Goal: Information Seeking & Learning: Check status

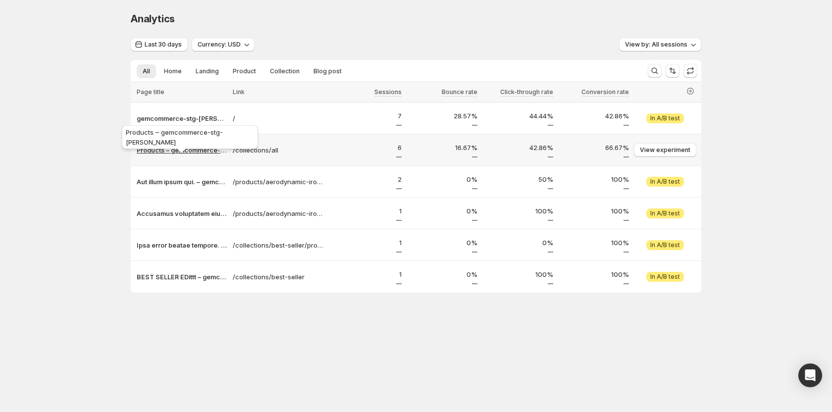
click at [203, 152] on p "Products – gemcommerce-stg-[PERSON_NAME]" at bounding box center [182, 150] width 90 height 10
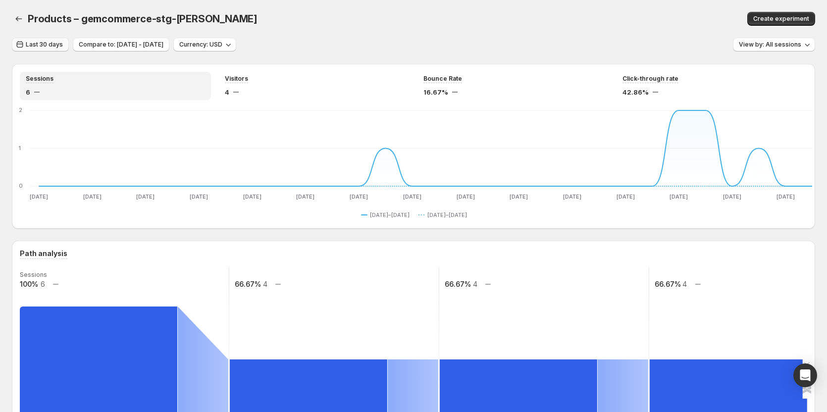
click at [47, 45] on span "Last 30 days" at bounding box center [44, 45] width 37 height 8
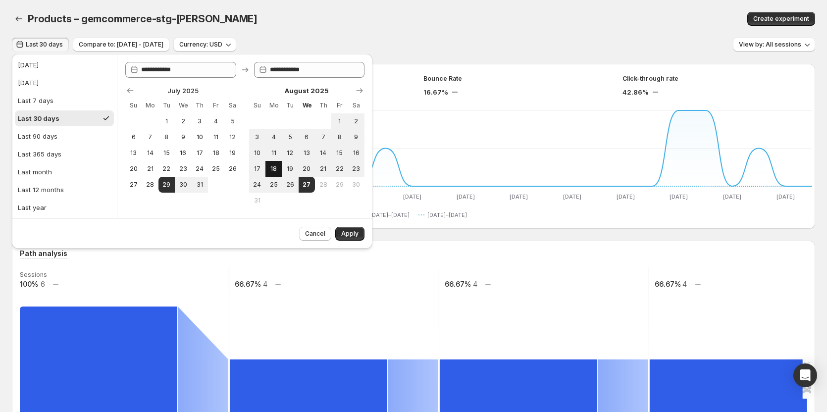
click at [278, 166] on span "18" at bounding box center [273, 169] width 8 height 8
type input "**********"
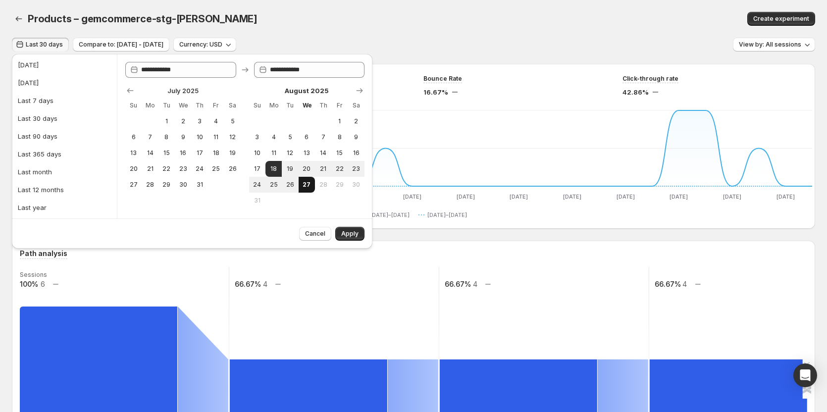
click at [306, 183] on span "27" at bounding box center [306, 185] width 8 height 8
type input "**********"
click at [359, 231] on button "Apply" at bounding box center [349, 234] width 29 height 14
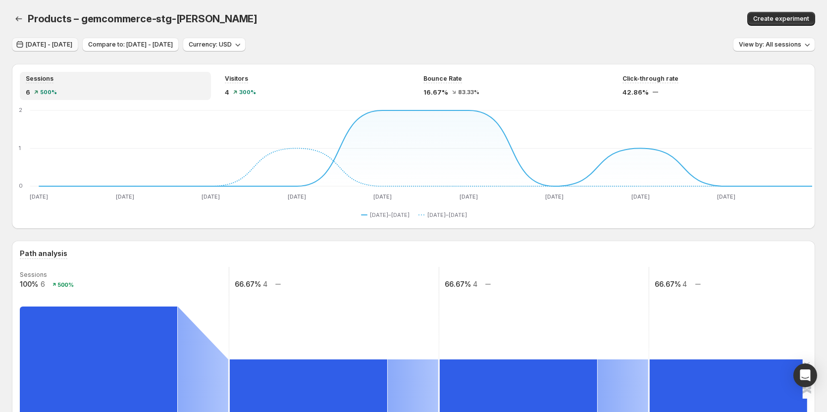
click at [72, 45] on span "Aug 18, 2025 - Aug 27, 2025" at bounding box center [49, 45] width 47 height 8
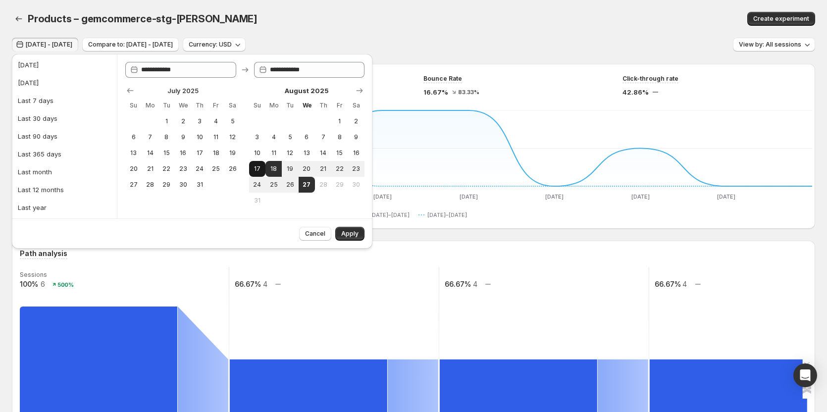
click at [256, 168] on span "17" at bounding box center [257, 169] width 8 height 8
type input "**********"
click at [271, 168] on span "18" at bounding box center [273, 169] width 8 height 8
type input "**********"
click at [347, 236] on span "Apply" at bounding box center [349, 234] width 17 height 8
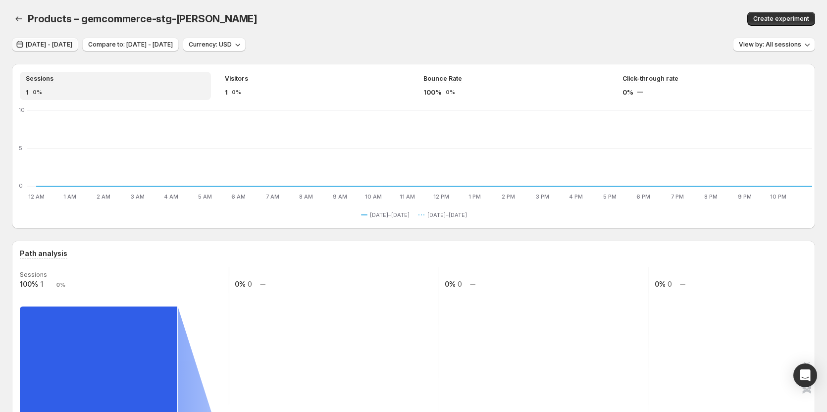
click at [64, 47] on span "Aug 17, 2025 - Aug 18, 2025" at bounding box center [49, 45] width 47 height 8
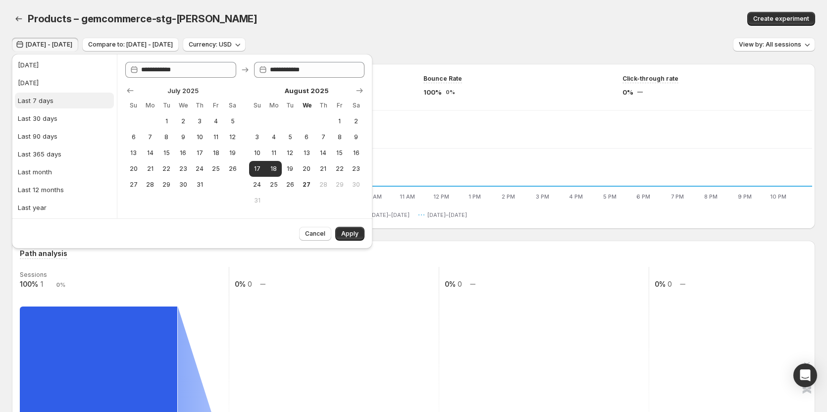
click at [43, 99] on div "Last 7 days" at bounding box center [36, 101] width 36 height 10
type input "**********"
click at [344, 230] on span "Apply" at bounding box center [349, 234] width 17 height 8
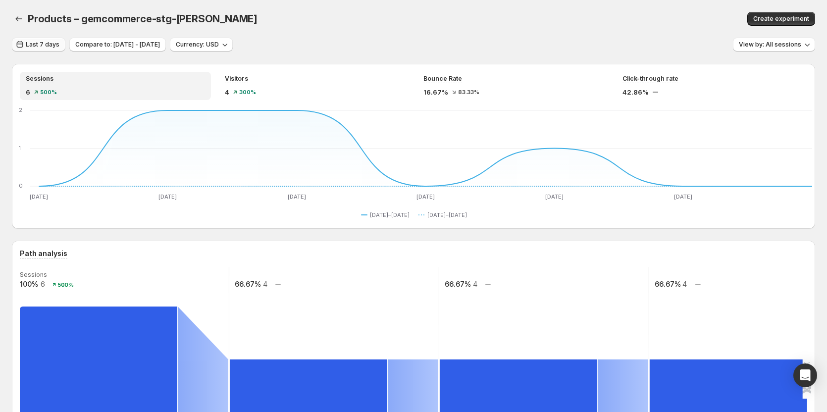
click at [46, 46] on span "Last 7 days" at bounding box center [43, 45] width 34 height 8
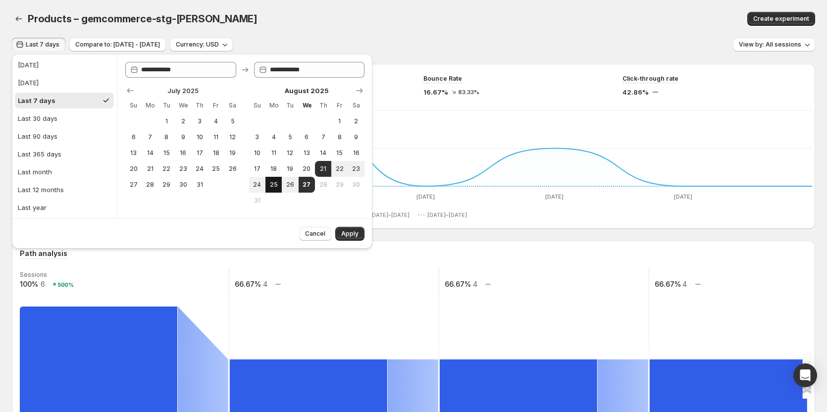
click at [267, 184] on button "25" at bounding box center [273, 185] width 16 height 16
type input "**********"
click at [299, 184] on button "27" at bounding box center [306, 185] width 16 height 16
type input "**********"
click at [345, 236] on span "Apply" at bounding box center [349, 234] width 17 height 8
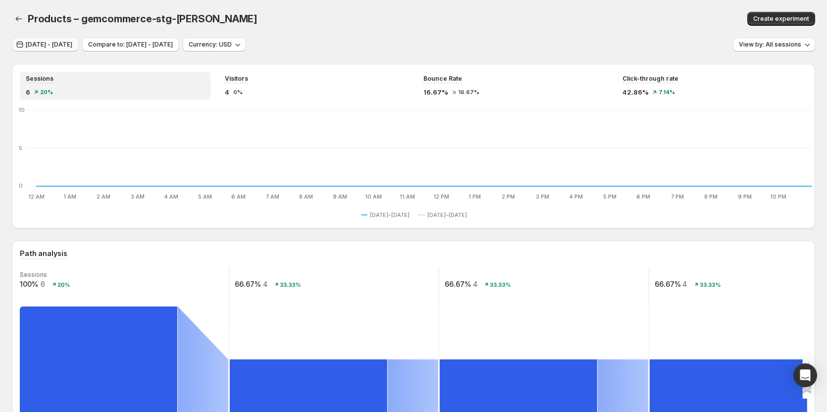
click at [64, 39] on button "[DATE] - [DATE]" at bounding box center [45, 45] width 66 height 14
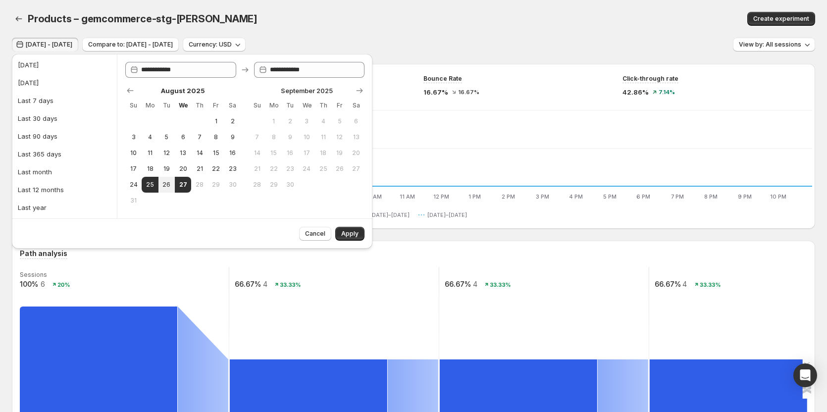
click at [64, 39] on button "[DATE] - [DATE]" at bounding box center [45, 45] width 66 height 14
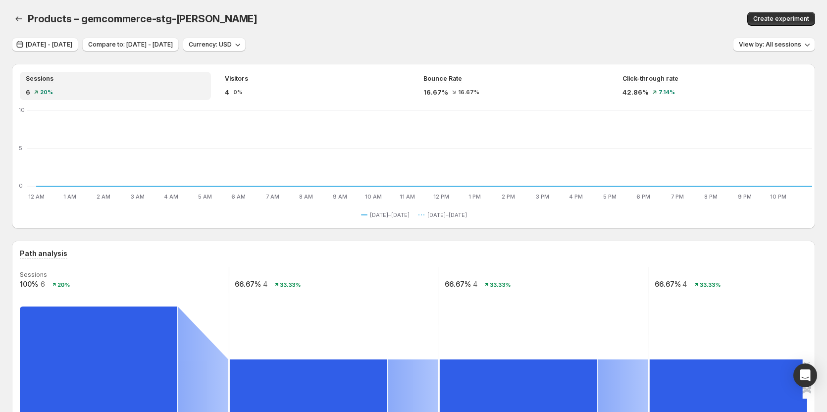
click at [464, 15] on div "Products – gemcommerce-stg-[PERSON_NAME]" at bounding box center [263, 19] width 471 height 14
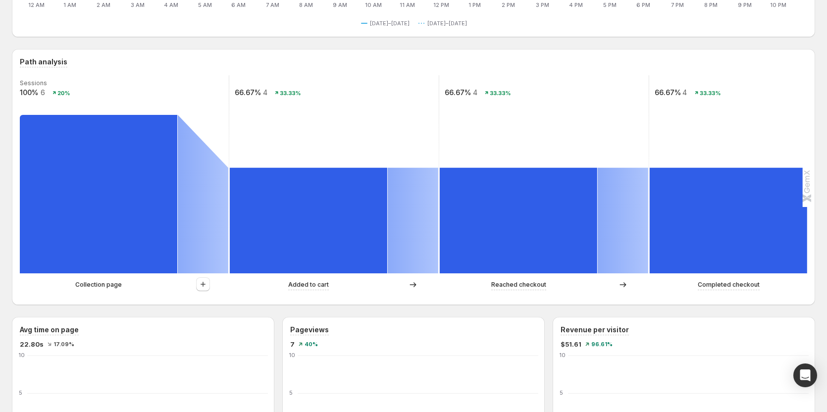
scroll to position [198, 0]
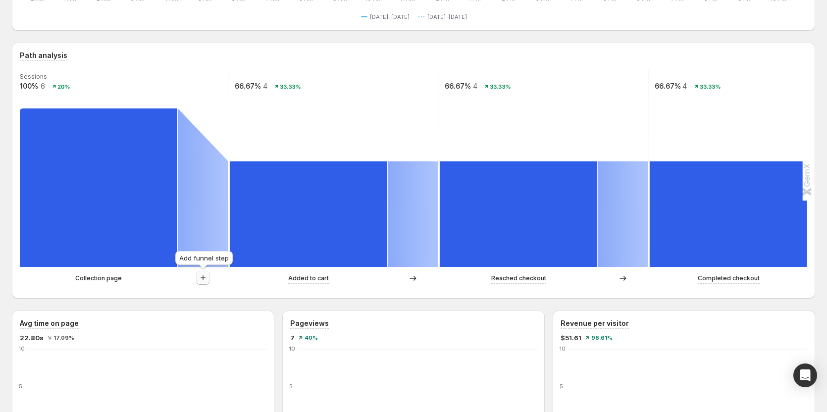
click at [199, 277] on icon "button" at bounding box center [203, 278] width 10 height 10
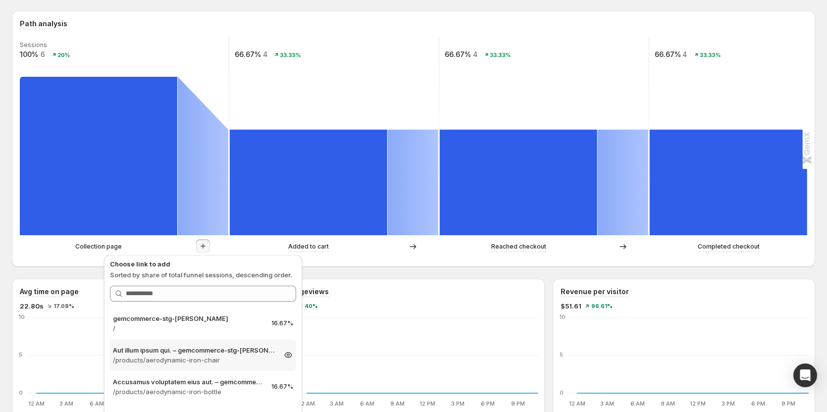
scroll to position [247, 0]
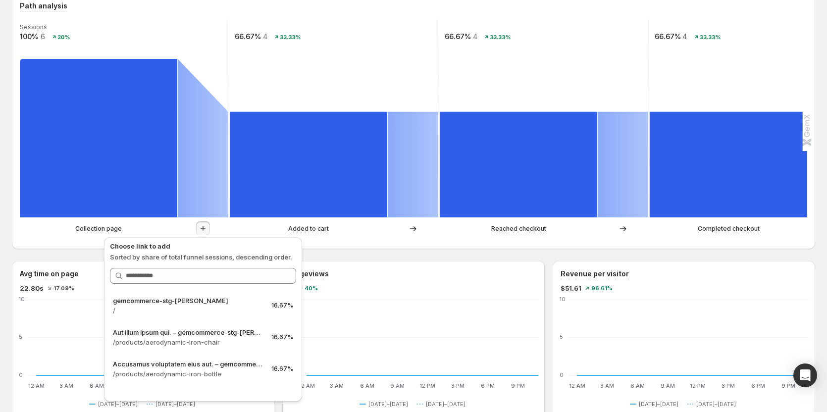
click at [270, 227] on div "Added to cart" at bounding box center [309, 229] width 158 height 10
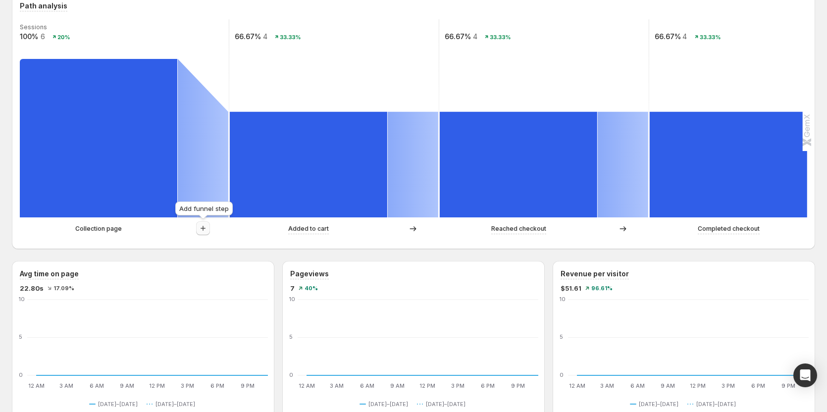
click at [206, 228] on icon "button" at bounding box center [203, 228] width 10 height 10
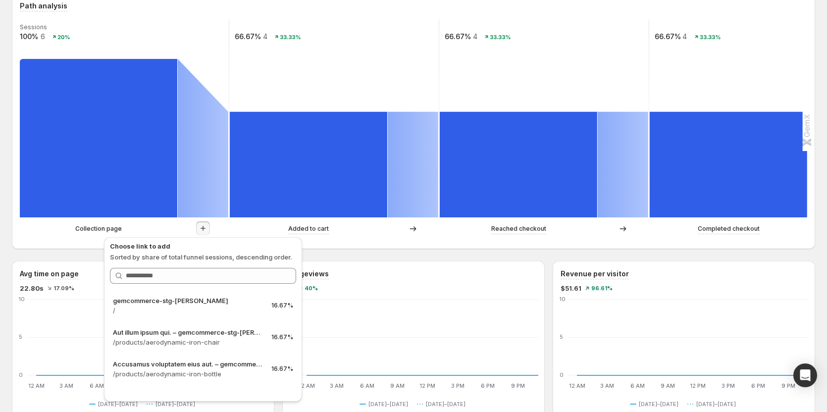
click at [206, 228] on icon "button" at bounding box center [203, 228] width 10 height 10
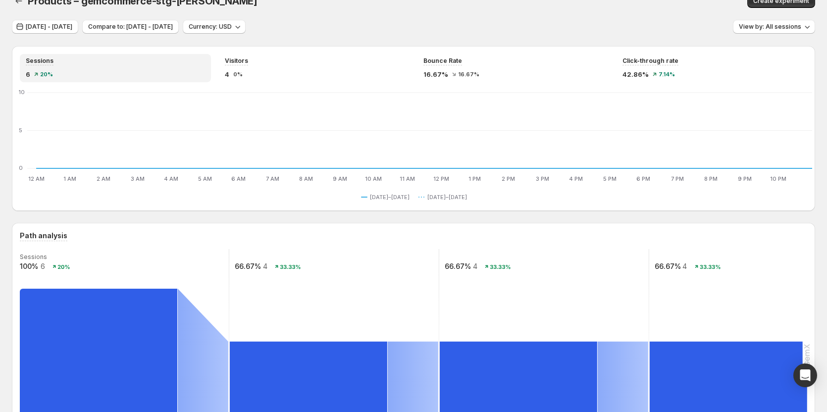
scroll to position [0, 0]
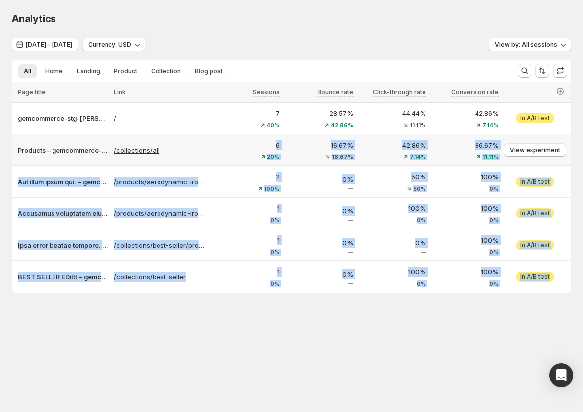
drag, startPoint x: 111, startPoint y: 146, endPoint x: 170, endPoint y: 154, distance: 59.5
click at [170, 154] on tbody "gemcommerce-stg-tanya / 7 40% 28.57% 42.86% 44.44% 11.11% 42.86% 7.14% View exp…" at bounding box center [291, 197] width 559 height 190
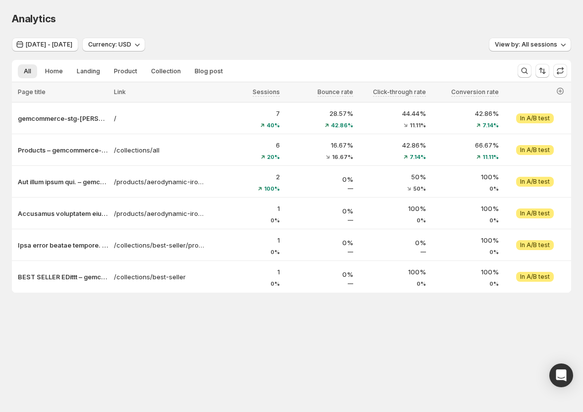
click at [279, 22] on div "Analytics" at bounding box center [291, 19] width 559 height 14
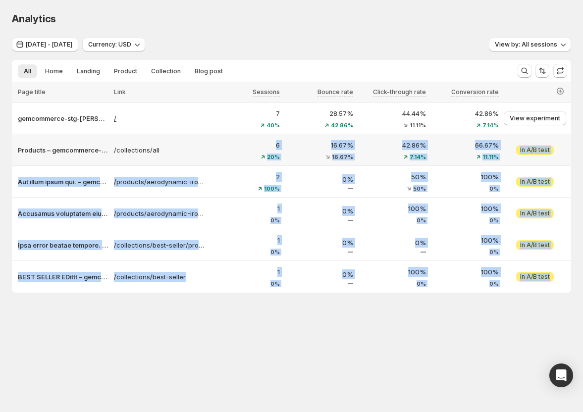
drag, startPoint x: 113, startPoint y: 145, endPoint x: 179, endPoint y: 117, distance: 71.9
click at [168, 147] on tbody "gemcommerce-stg-tanya / 7 40% 28.57% 42.86% 44.44% 11.11% 42.86% 7.14% View exp…" at bounding box center [291, 197] width 559 height 190
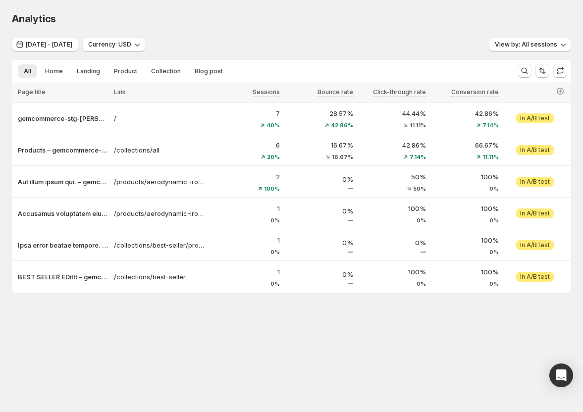
click at [265, 25] on div "Analytics" at bounding box center [291, 19] width 559 height 14
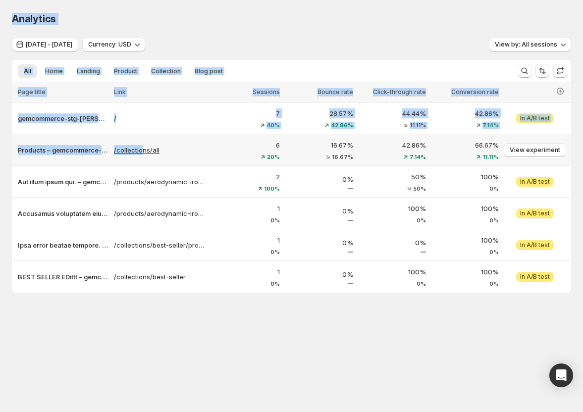
drag, startPoint x: 111, startPoint y: 144, endPoint x: 143, endPoint y: 152, distance: 32.9
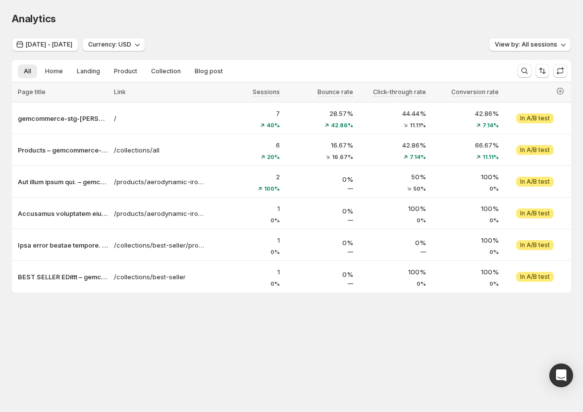
click at [267, 27] on div "Analytics. This page is ready Analytics" at bounding box center [291, 19] width 559 height 38
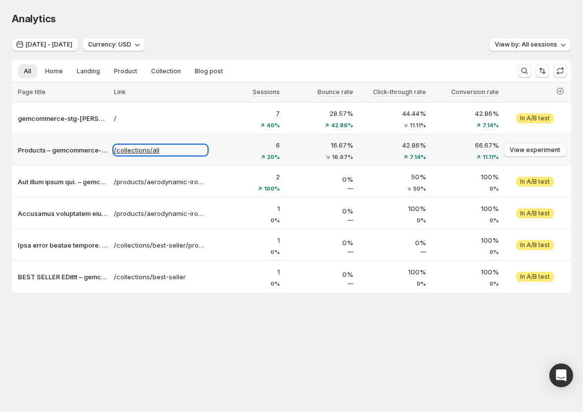
click at [135, 152] on p "/collections/all" at bounding box center [160, 150] width 93 height 10
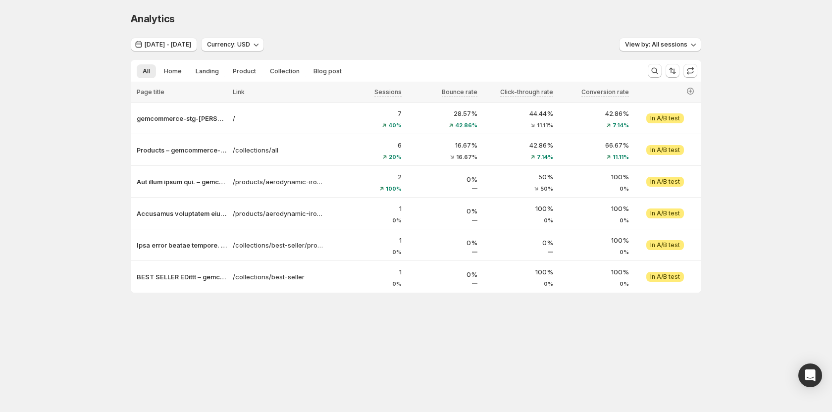
drag, startPoint x: 0, startPoint y: 140, endPoint x: 44, endPoint y: 103, distance: 56.6
click at [44, 103] on div "Analytics. This page is ready Analytics Aug 25, 2025 - Aug 27, 2025 Currency: U…" at bounding box center [416, 173] width 832 height 346
click at [179, 43] on span "[DATE] - [DATE]" at bounding box center [168, 45] width 47 height 8
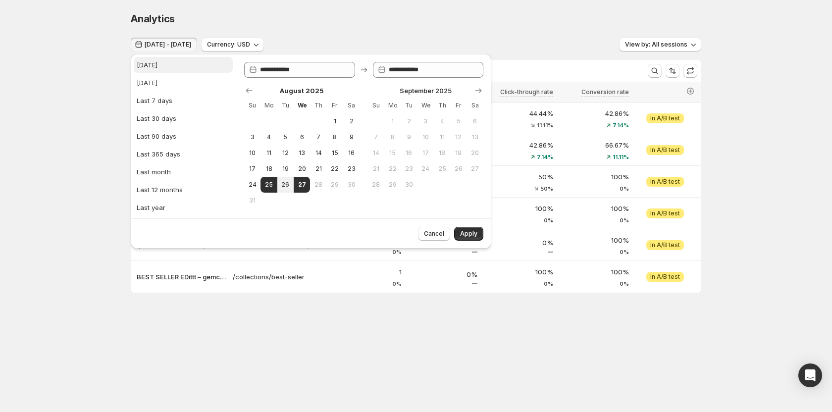
click at [168, 68] on button "[DATE]" at bounding box center [183, 65] width 99 height 16
type input "**********"
click at [466, 233] on span "Apply" at bounding box center [468, 234] width 17 height 8
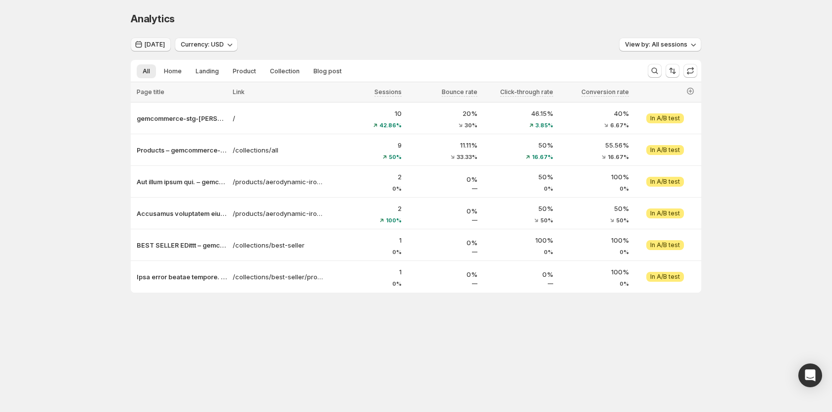
click at [159, 47] on span "[DATE]" at bounding box center [155, 45] width 20 height 8
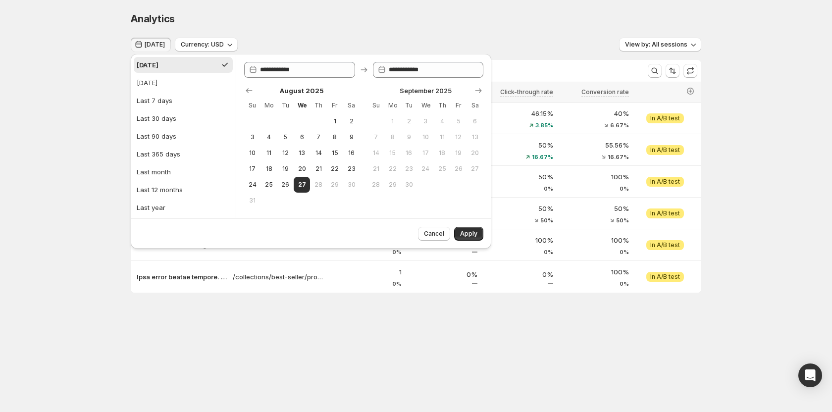
click at [110, 158] on div "Analytics. This page is ready Analytics Today Currency: USD View by: All sessio…" at bounding box center [416, 173] width 832 height 346
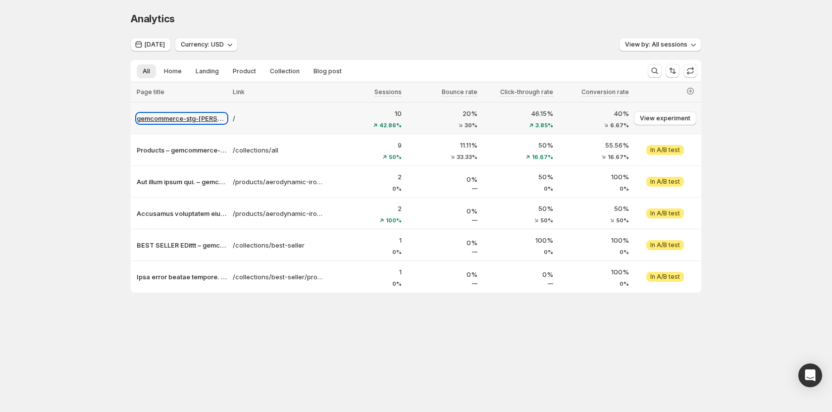
click at [189, 116] on p "gemcommerce-stg-[PERSON_NAME]" at bounding box center [182, 118] width 90 height 10
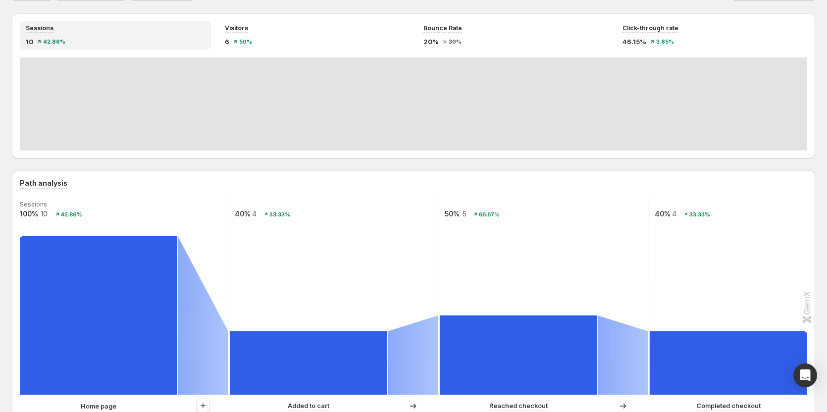
scroll to position [148, 0]
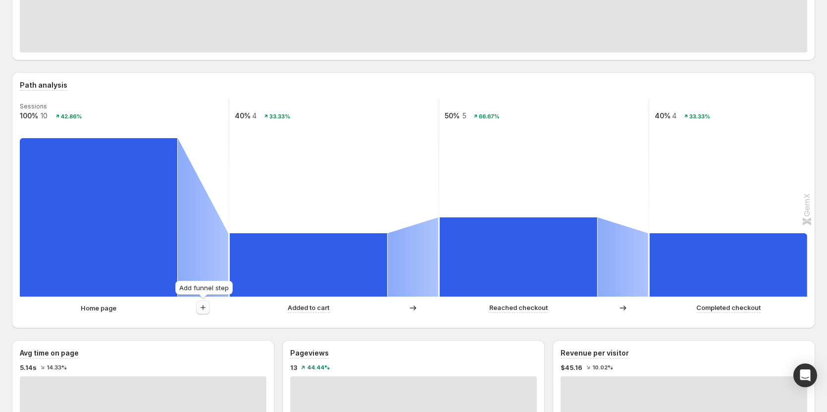
click at [201, 313] on div "Sessions 100% 10 42.86% 40% 4 33.33% 50% 5 66.67% 40% 4 33.33% Home page Added …" at bounding box center [412, 210] width 785 height 222
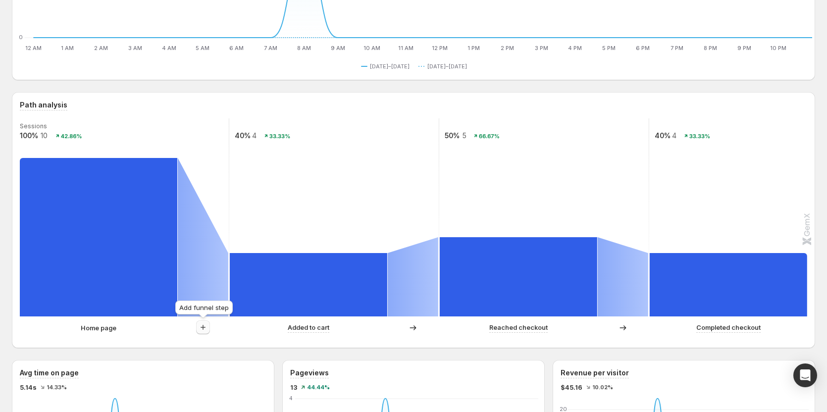
click at [201, 324] on icon "button" at bounding box center [203, 327] width 10 height 10
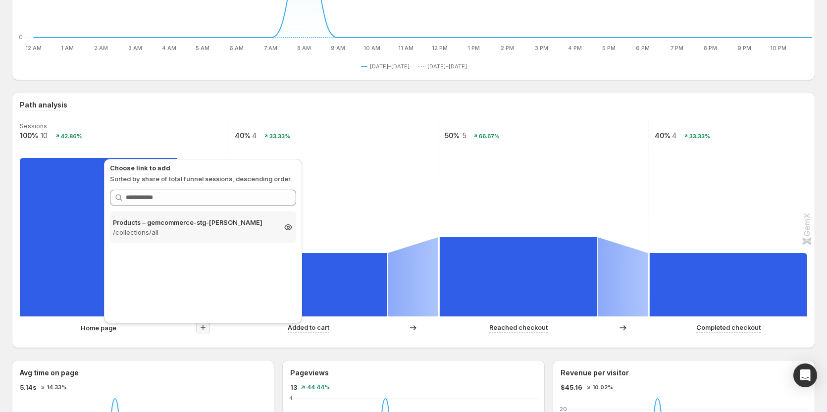
click at [203, 227] on p "Products – gemcommerce-stg-[PERSON_NAME]" at bounding box center [194, 222] width 162 height 10
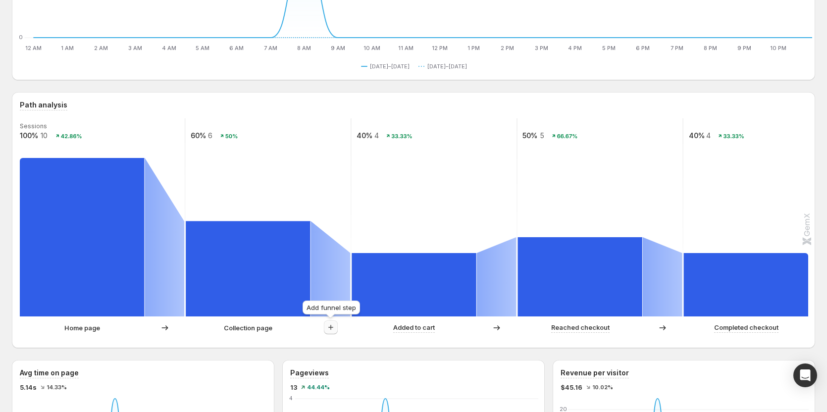
click at [335, 324] on icon "button" at bounding box center [331, 327] width 10 height 10
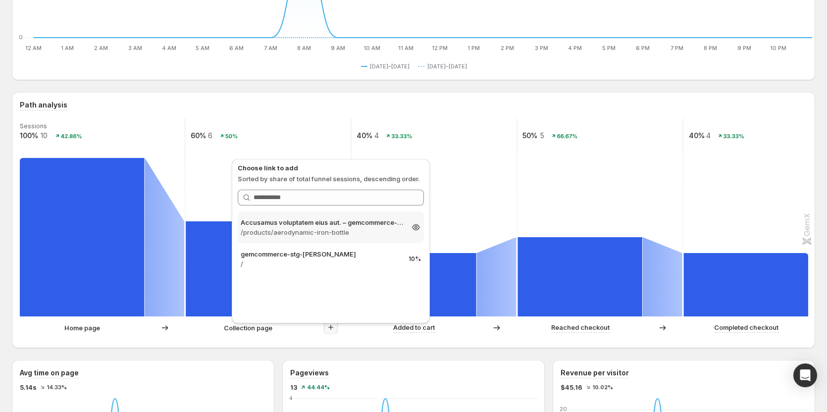
click at [327, 222] on p "Accusamus voluptatem eius aut. – gemcommerce-stg-[PERSON_NAME]" at bounding box center [322, 222] width 162 height 10
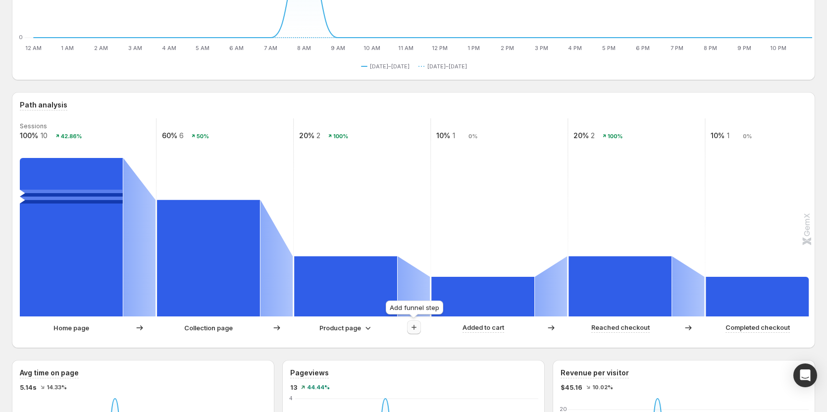
click at [411, 329] on icon "button" at bounding box center [414, 327] width 10 height 10
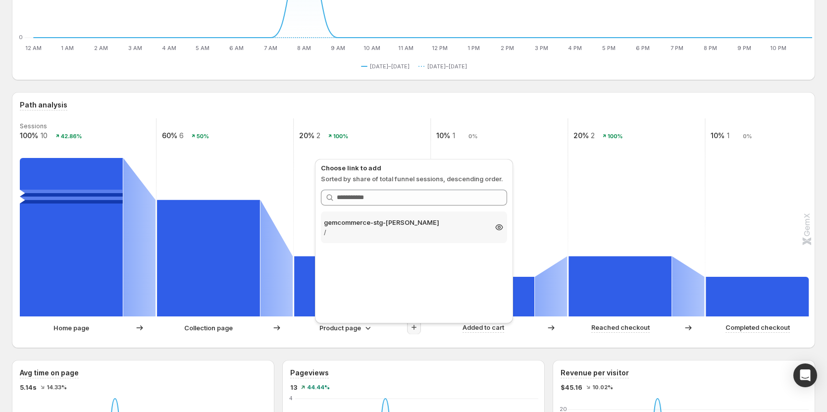
click at [412, 231] on p "/" at bounding box center [405, 232] width 162 height 10
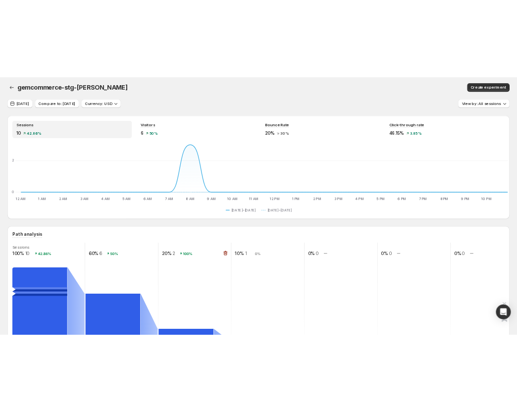
scroll to position [0, 0]
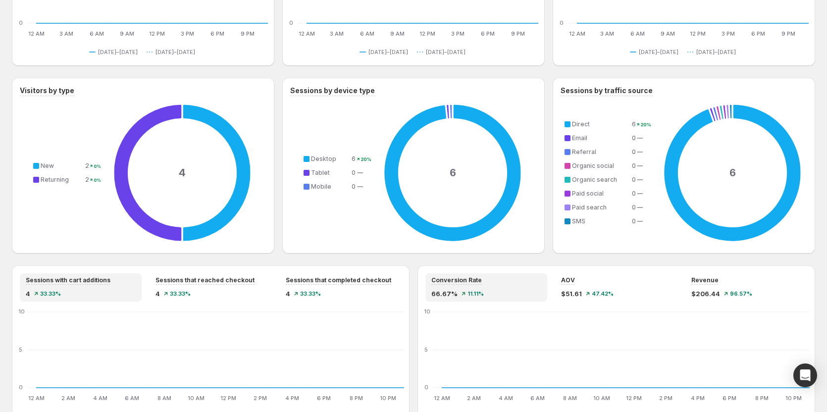
scroll to position [543, 0]
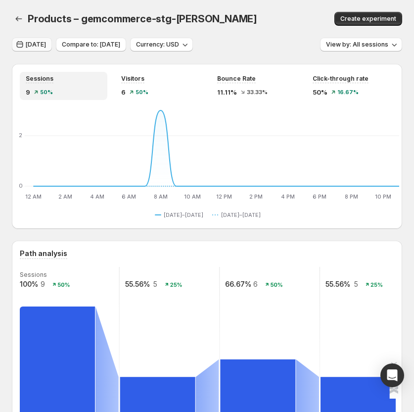
click at [38, 45] on span "[DATE]" at bounding box center [36, 45] width 20 height 8
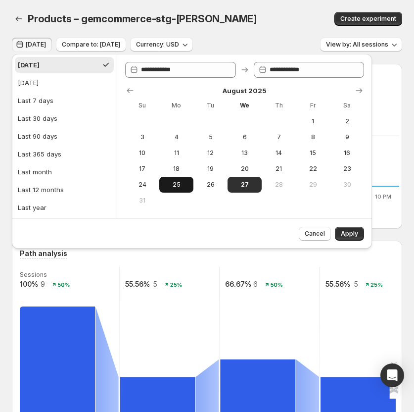
click at [183, 178] on button "25" at bounding box center [176, 185] width 34 height 16
type input "**********"
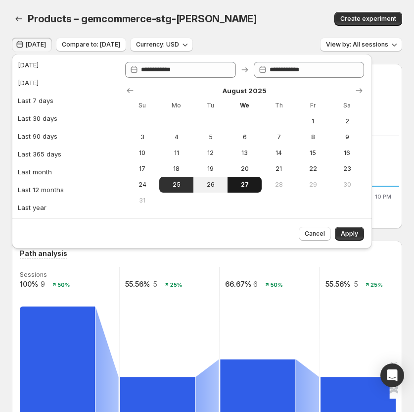
click at [242, 182] on span "27" at bounding box center [245, 185] width 26 height 8
type input "**********"
click at [352, 233] on span "Apply" at bounding box center [349, 234] width 17 height 8
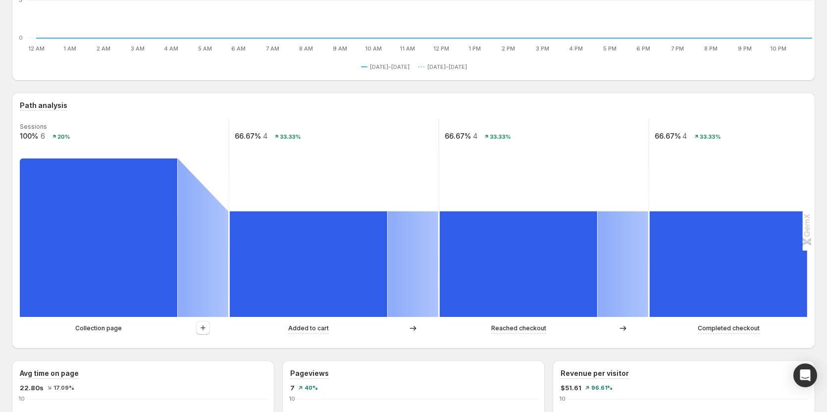
scroll to position [148, 0]
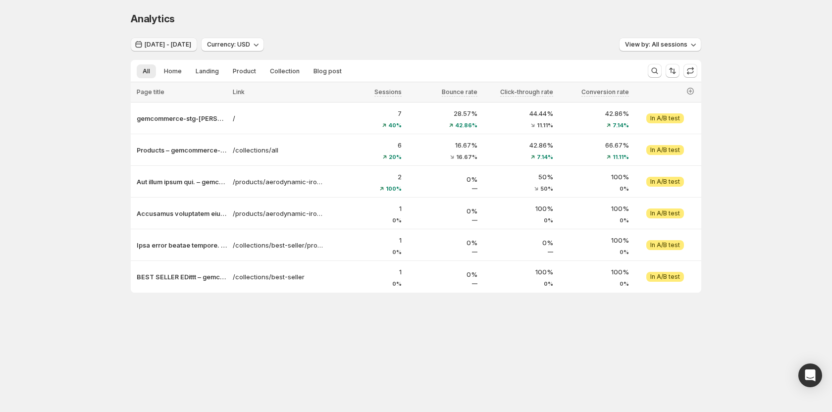
click at [178, 47] on span "[DATE] - [DATE]" at bounding box center [168, 45] width 47 height 8
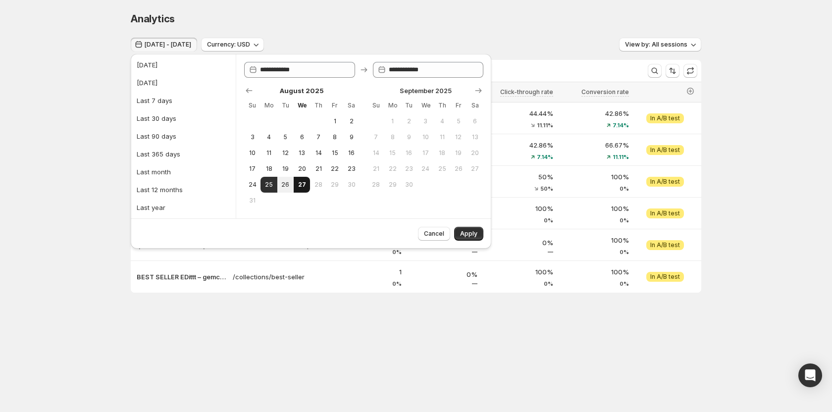
click at [302, 182] on span "27" at bounding box center [301, 185] width 8 height 8
type input "**********"
click at [461, 229] on button "Apply" at bounding box center [468, 234] width 29 height 14
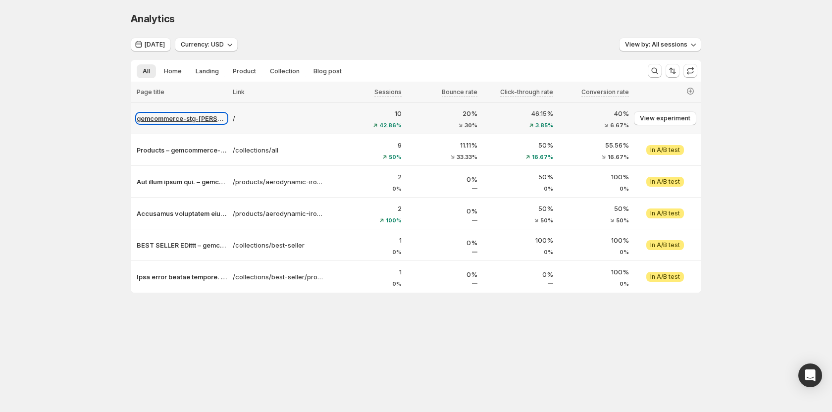
click at [184, 116] on p "gemcommerce-stg-[PERSON_NAME]" at bounding box center [182, 118] width 90 height 10
click at [201, 123] on p "gemcommerce-stg-[PERSON_NAME]" at bounding box center [182, 118] width 90 height 10
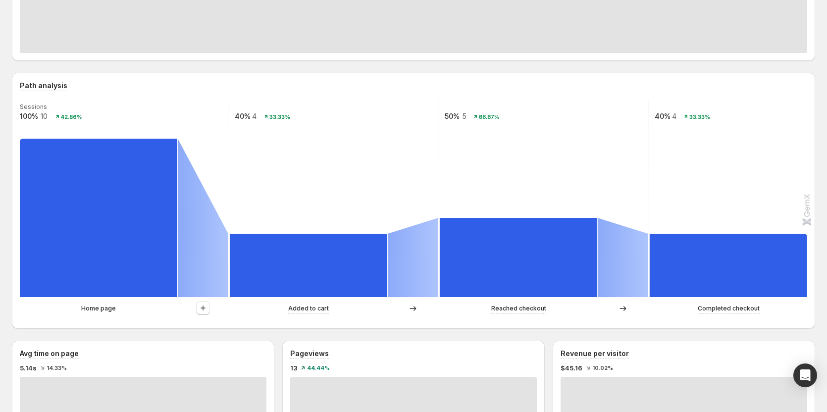
scroll to position [198, 0]
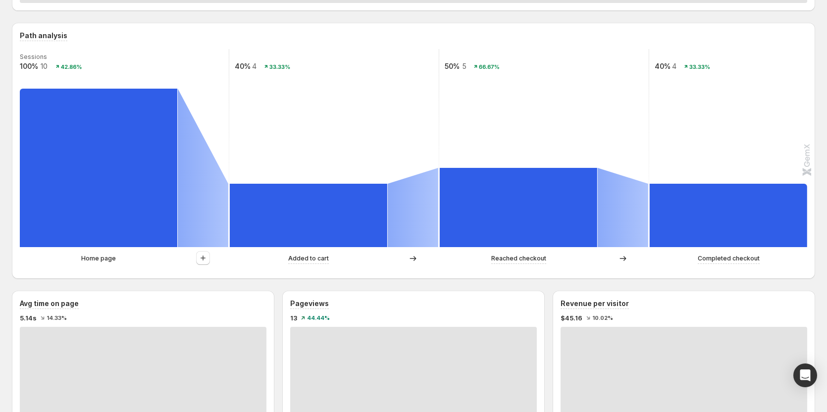
click at [202, 247] on icon at bounding box center [203, 168] width 50 height 158
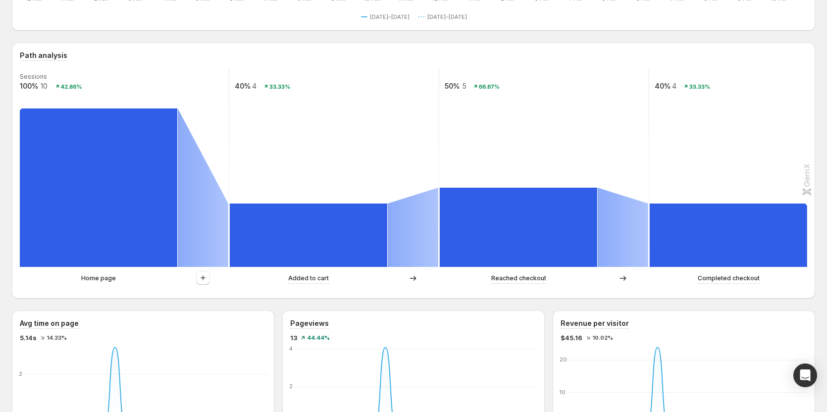
click at [202, 256] on icon at bounding box center [203, 187] width 50 height 158
click at [204, 272] on button "button" at bounding box center [203, 278] width 14 height 14
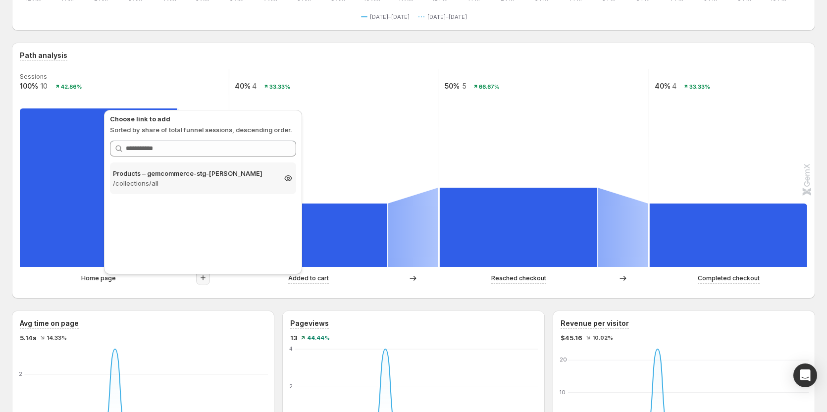
click at [210, 176] on p "Products – gemcommerce-stg-[PERSON_NAME]" at bounding box center [194, 173] width 162 height 10
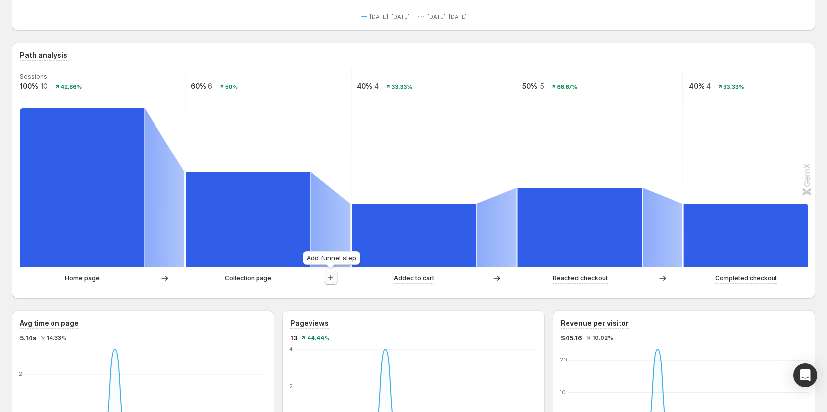
click at [327, 276] on icon "button" at bounding box center [331, 278] width 10 height 10
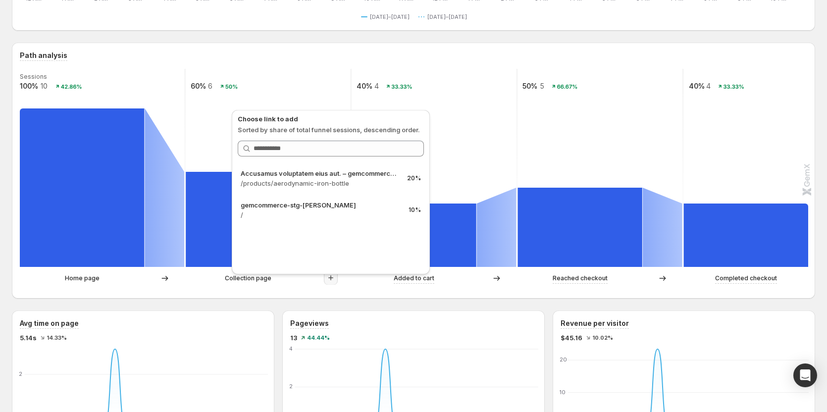
click at [194, 294] on div "Path analysis Sessions 100% 10 42.86% 60% 6 50% 40% 4 33.33% 50% 5 66.67% 40% 4…" at bounding box center [413, 171] width 803 height 256
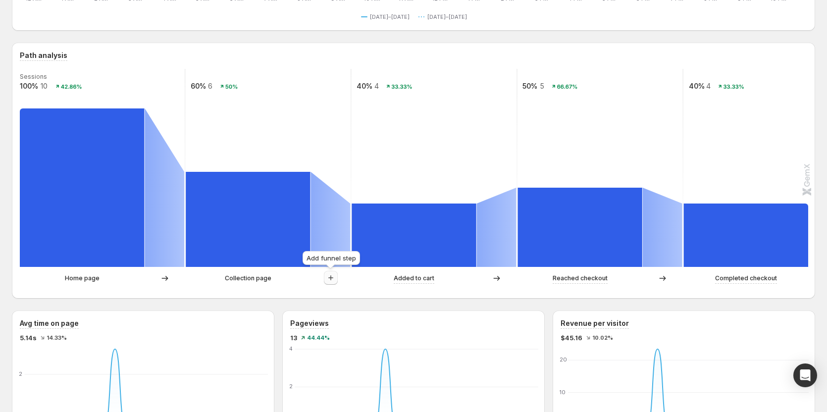
click at [325, 278] on button "button" at bounding box center [331, 278] width 14 height 14
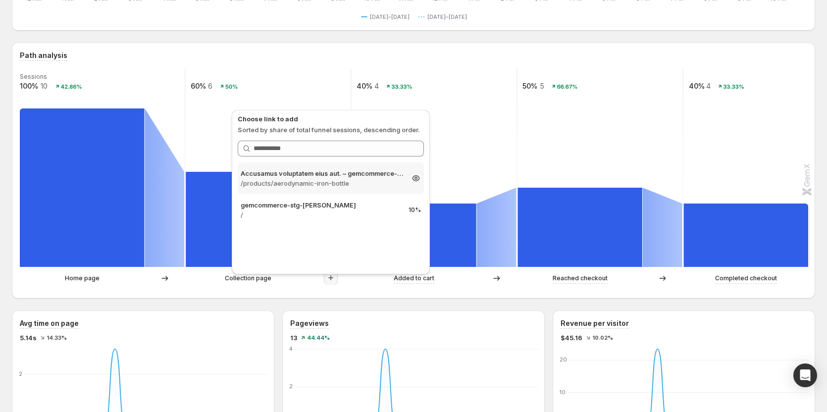
click at [375, 183] on p "/products/aerodynamic-iron-bottle" at bounding box center [322, 183] width 162 height 10
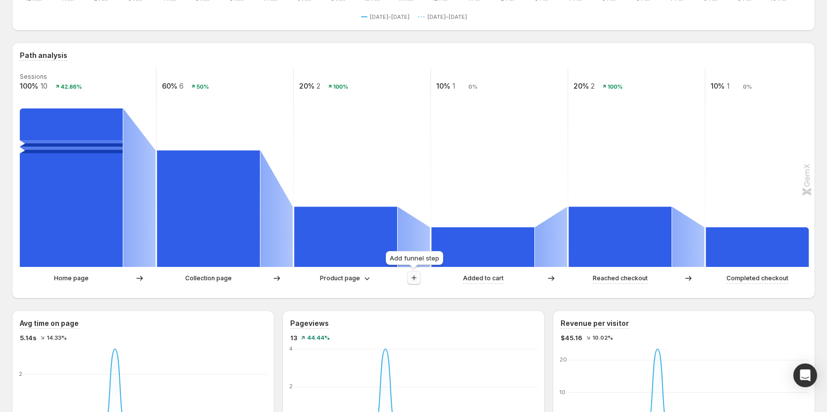
click at [414, 279] on icon "button" at bounding box center [413, 277] width 5 height 5
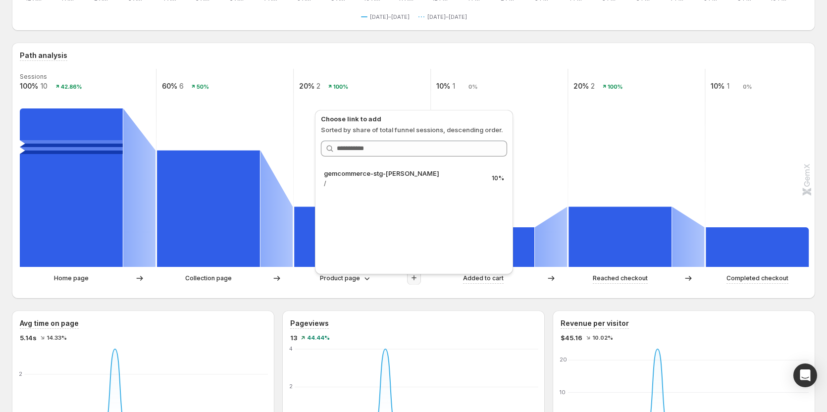
click at [297, 290] on div "Home page Collection page Product page Added to cart Reached checkout Completed…" at bounding box center [412, 281] width 785 height 20
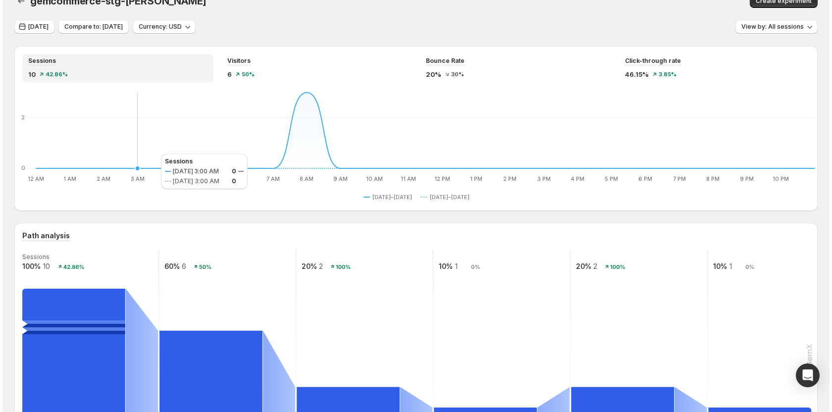
scroll to position [0, 0]
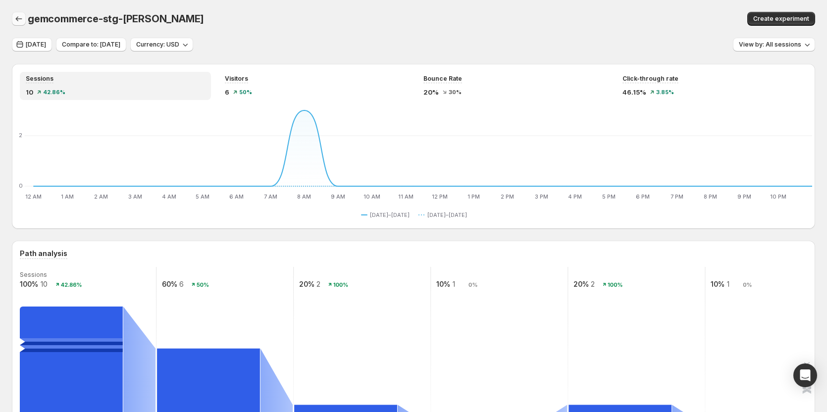
click at [22, 18] on icon "button" at bounding box center [19, 19] width 10 height 10
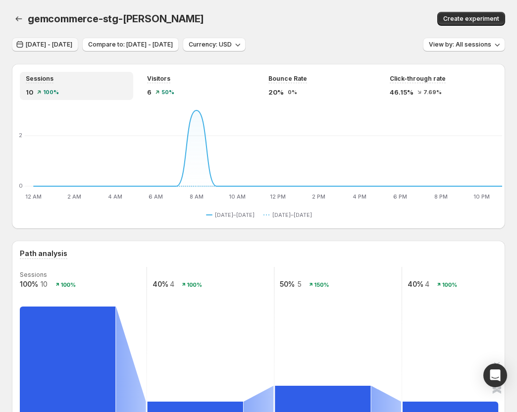
click at [53, 46] on span "[DATE] - [DATE]" at bounding box center [49, 45] width 47 height 8
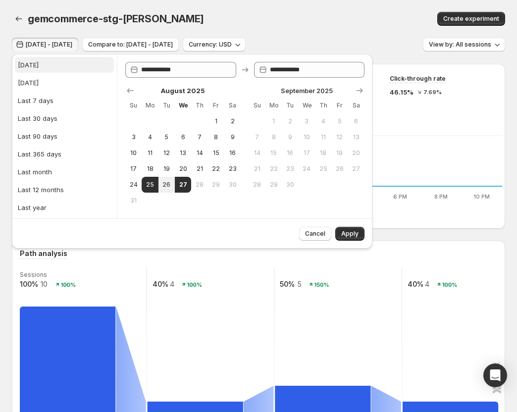
click at [65, 68] on button "[DATE]" at bounding box center [64, 65] width 99 height 16
type input "**********"
click at [346, 235] on span "Apply" at bounding box center [349, 234] width 17 height 8
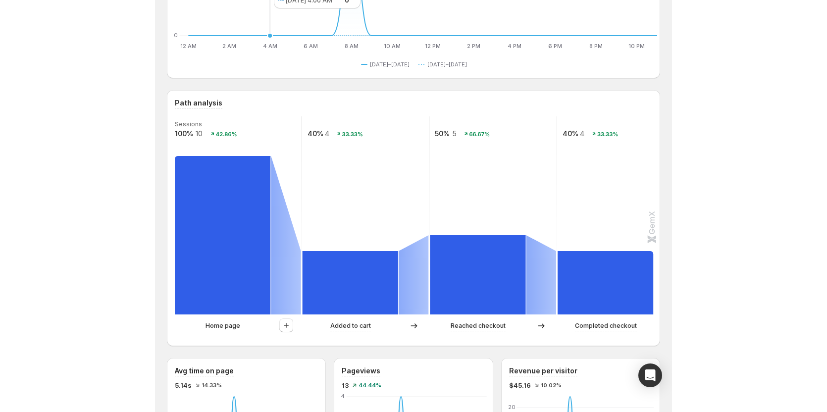
scroll to position [247, 0]
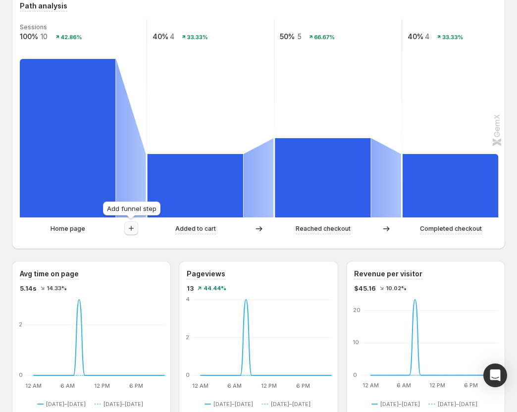
click at [130, 229] on icon "button" at bounding box center [131, 228] width 10 height 10
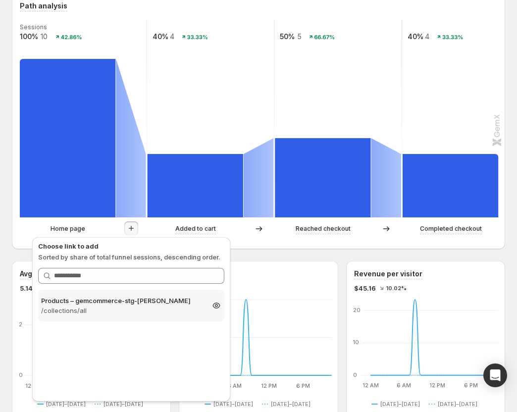
click at [90, 302] on p "Products – gemcommerce-stg-[PERSON_NAME]" at bounding box center [122, 301] width 162 height 10
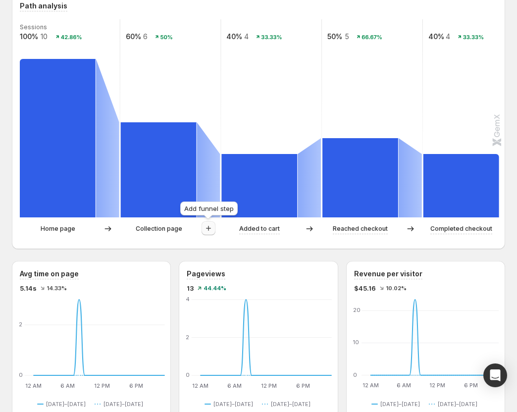
click at [214, 228] on button "button" at bounding box center [208, 228] width 14 height 14
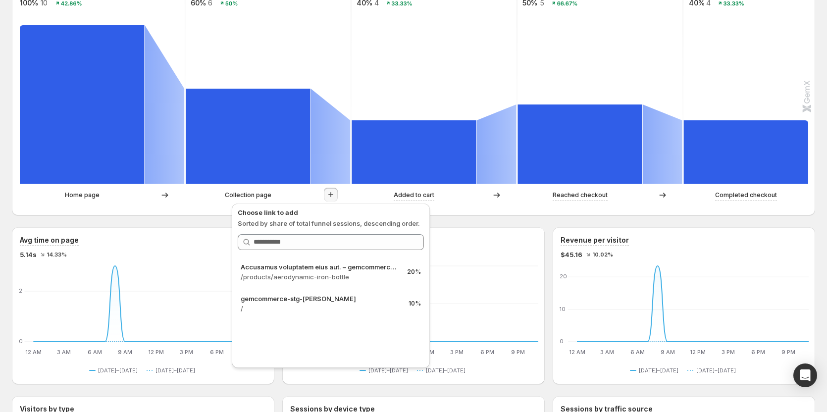
scroll to position [297, 0]
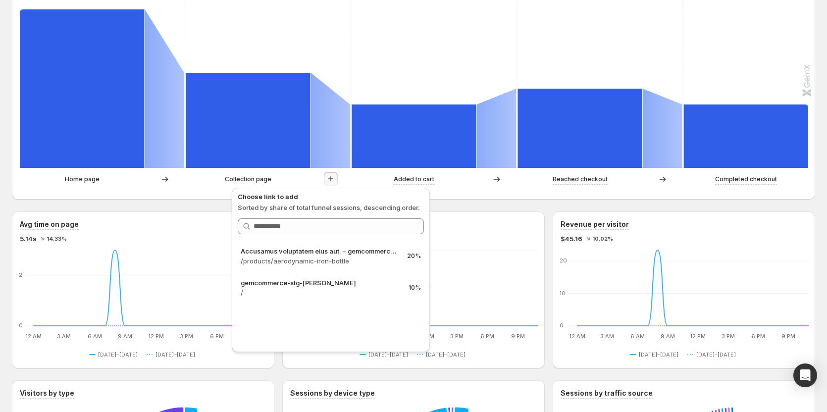
click at [7, 142] on div "gemcommerce-stg-[PERSON_NAME]. This page is ready gemcommerce-stg-[PERSON_NAME]…" at bounding box center [413, 329] width 827 height 1252
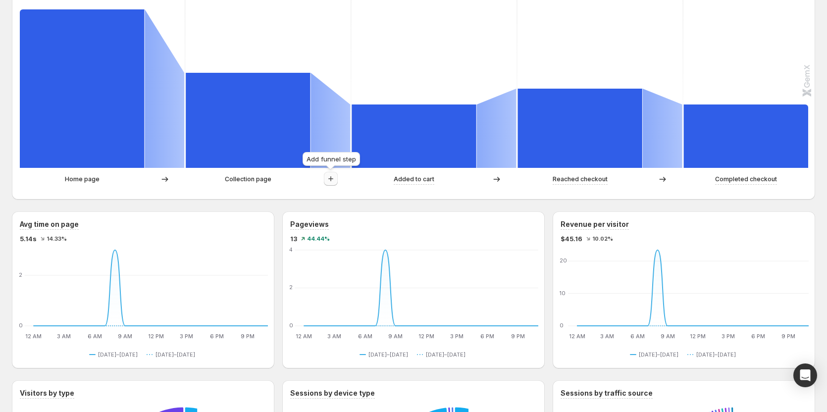
click at [330, 182] on icon "button" at bounding box center [331, 179] width 10 height 10
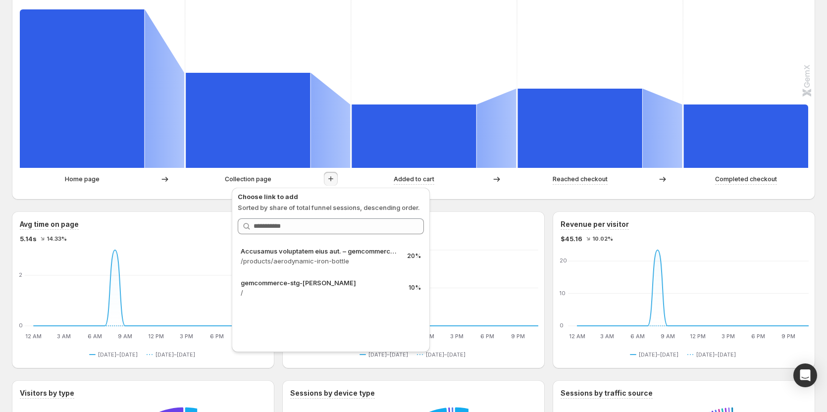
click at [168, 177] on icon at bounding box center [165, 179] width 10 height 10
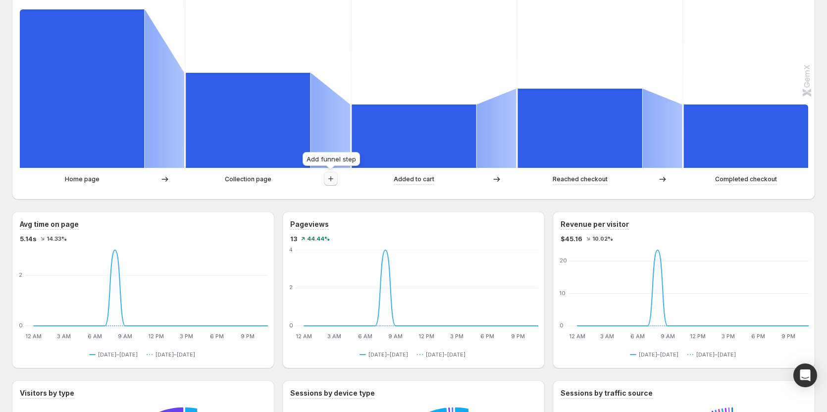
click at [328, 178] on icon "button" at bounding box center [331, 179] width 10 height 10
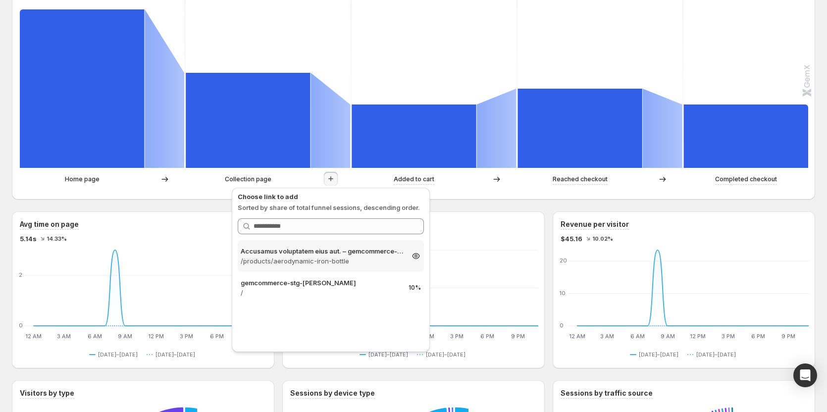
click at [352, 257] on p "/products/aerodynamic-iron-bottle" at bounding box center [322, 261] width 162 height 10
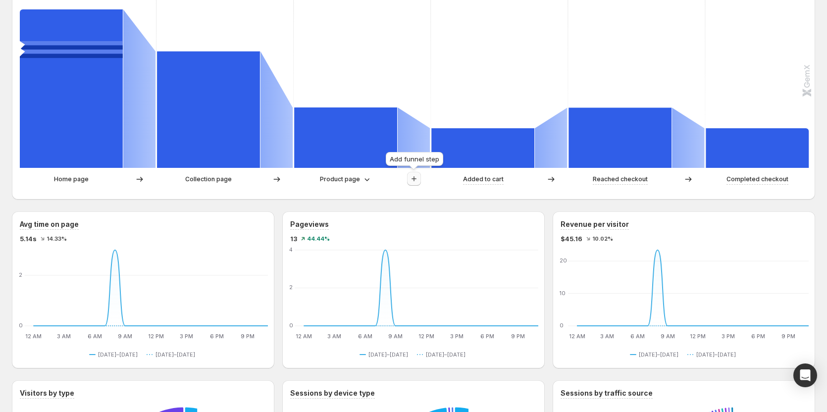
click at [414, 176] on icon "button" at bounding box center [414, 179] width 10 height 10
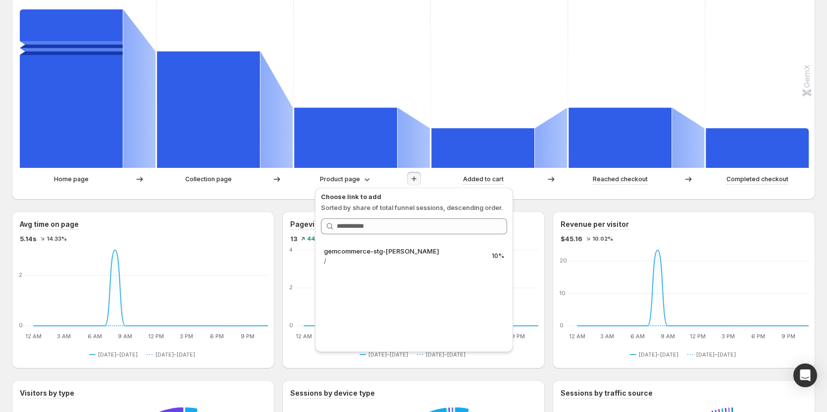
click at [298, 185] on div "Product page" at bounding box center [362, 179] width 136 height 15
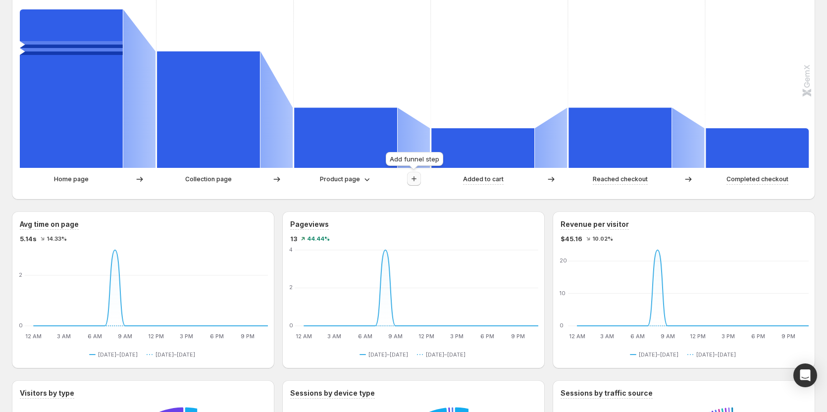
click at [418, 179] on icon "button" at bounding box center [414, 179] width 10 height 10
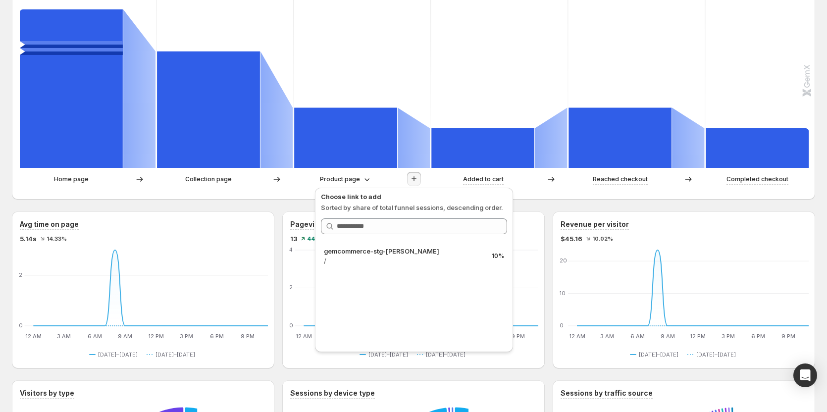
click at [308, 178] on div "Product page" at bounding box center [345, 179] width 103 height 10
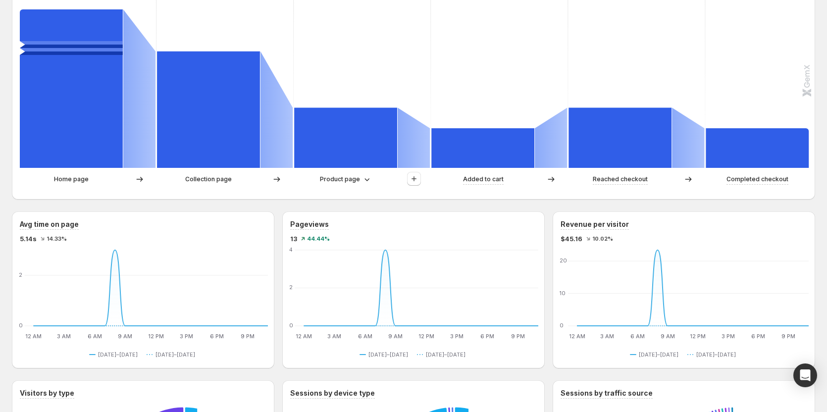
click at [421, 177] on div at bounding box center [413, 179] width 33 height 15
click at [417, 177] on icon "button" at bounding box center [414, 179] width 10 height 10
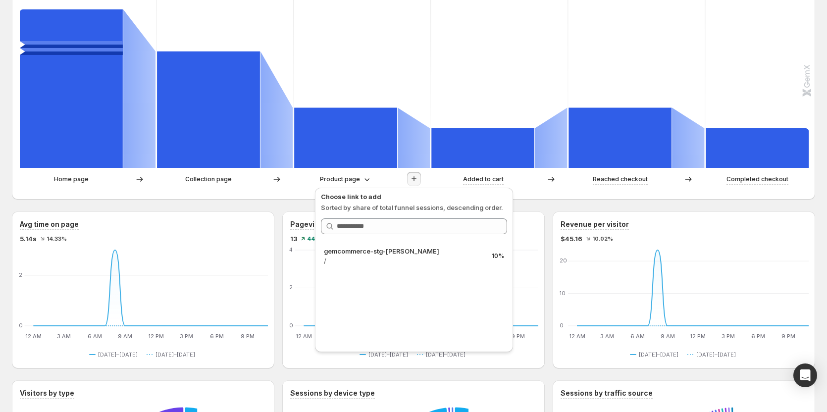
click at [297, 190] on div "Home page Collection page Product page Added to cart Reached checkout Completed…" at bounding box center [412, 182] width 785 height 20
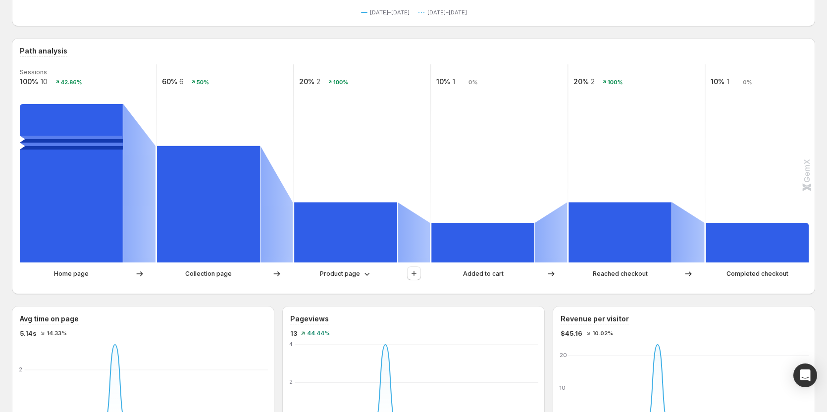
scroll to position [198, 0]
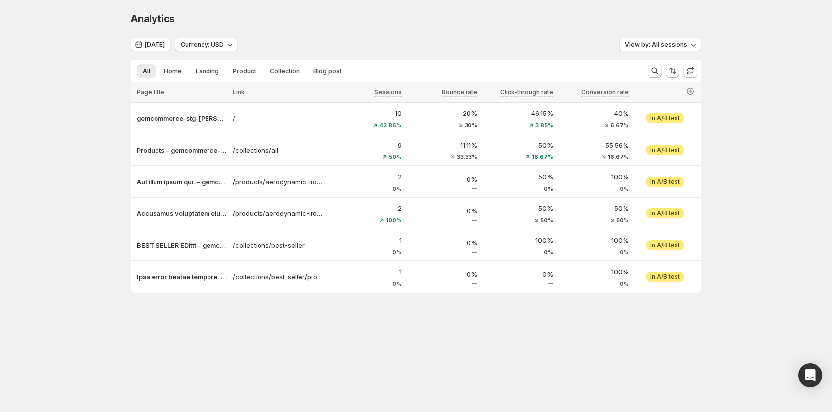
click at [250, 294] on div "Analytics. This page is ready Analytics [DATE] Currency: USD View by: All sessi…" at bounding box center [416, 173] width 594 height 346
click at [149, 41] on span "[DATE]" at bounding box center [155, 45] width 20 height 8
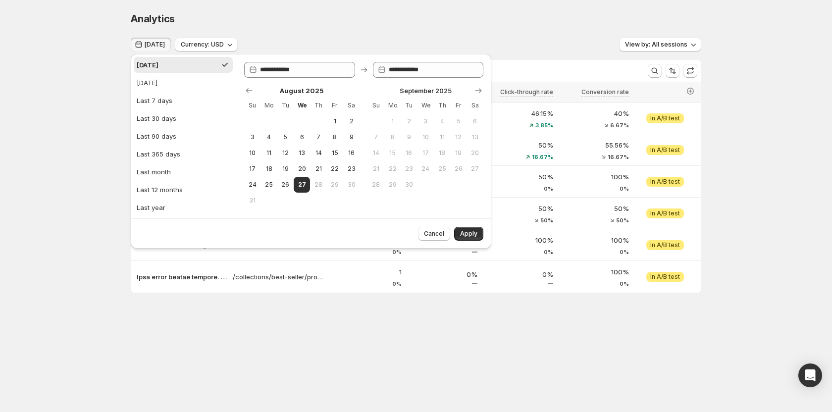
click at [158, 62] on button "[DATE]" at bounding box center [183, 65] width 99 height 16
click at [287, 31] on div "Analytics. This page is ready Analytics" at bounding box center [416, 19] width 570 height 38
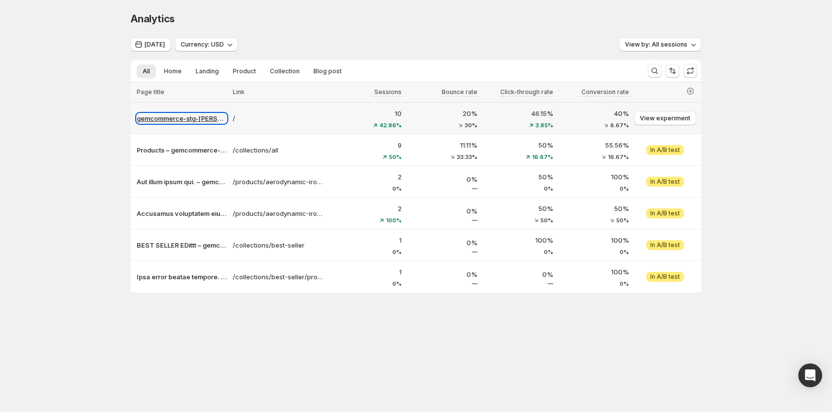
click at [161, 120] on p "gemcommerce-stg-[PERSON_NAME]" at bounding box center [182, 118] width 90 height 10
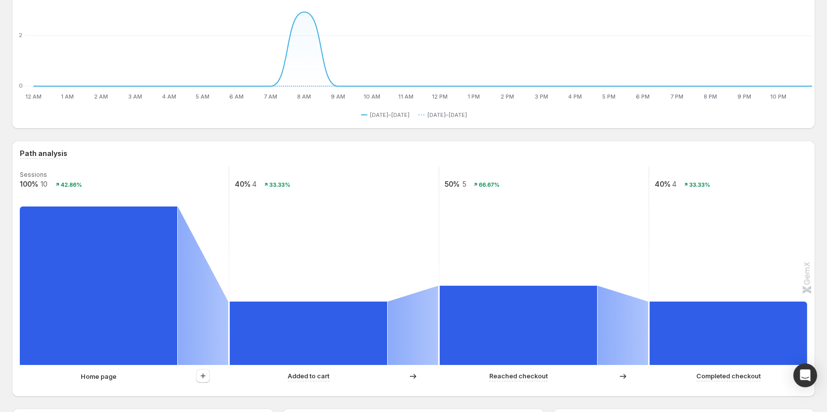
scroll to position [148, 0]
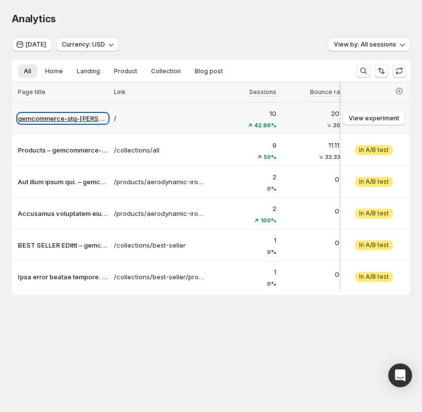
click at [34, 116] on p "gemcommerce-stg-[PERSON_NAME]" at bounding box center [63, 118] width 90 height 10
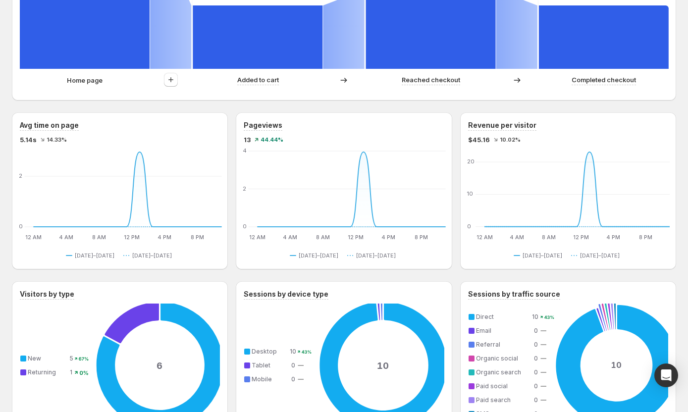
scroll to position [346, 0]
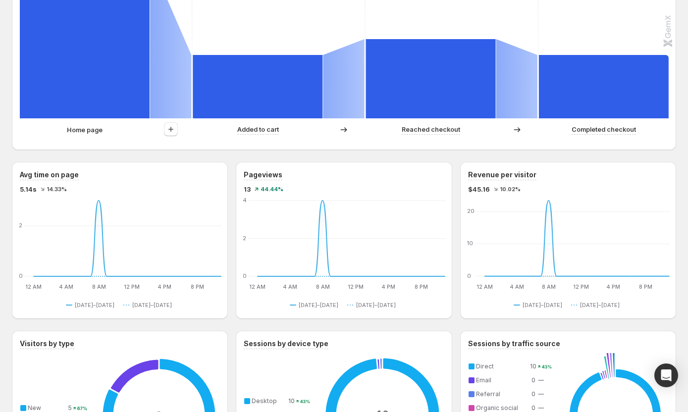
click at [104, 128] on div "Home page" at bounding box center [85, 130] width 130 height 10
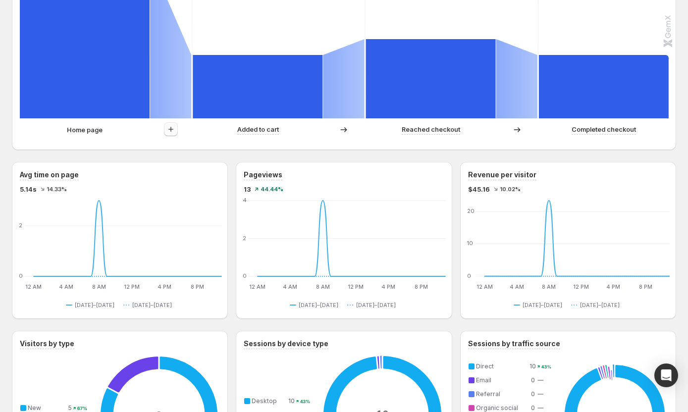
click at [170, 129] on icon "button" at bounding box center [171, 129] width 10 height 10
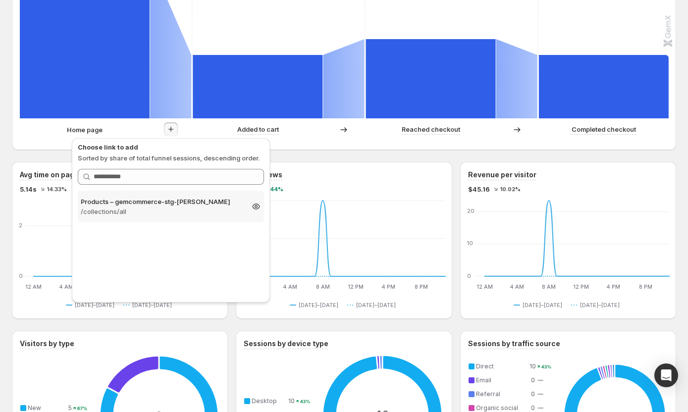
click at [156, 204] on p "Products – gemcommerce-stg-[PERSON_NAME]" at bounding box center [162, 202] width 162 height 10
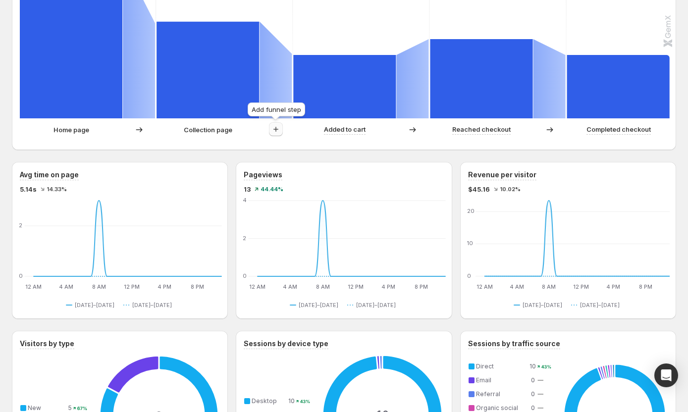
click at [276, 128] on icon "button" at bounding box center [275, 129] width 5 height 5
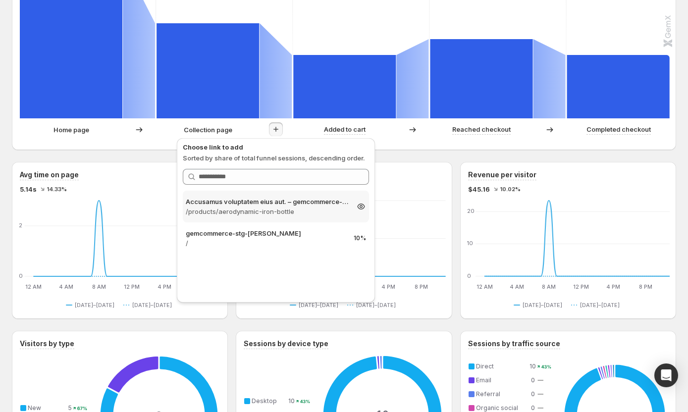
click at [313, 214] on p "/products/aerodynamic-iron-bottle" at bounding box center [267, 211] width 162 height 10
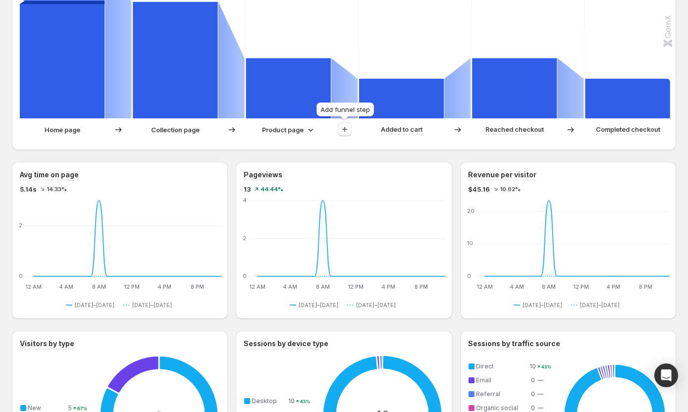
click at [343, 128] on icon "button" at bounding box center [345, 129] width 10 height 10
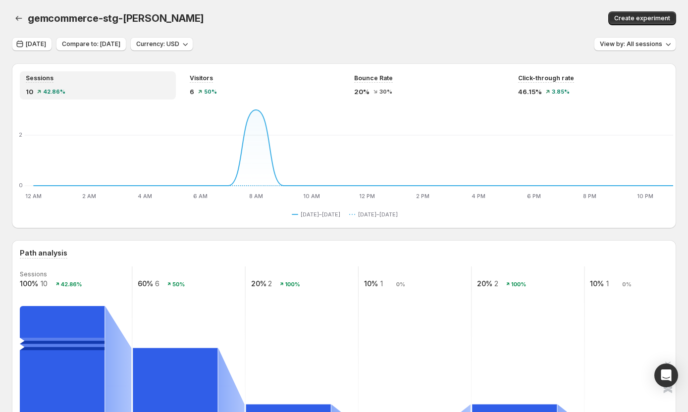
scroll to position [0, 0]
click at [276, 3] on div "gemcommerce-stg-tanya. This page is ready gemcommerce-stg-tanya Create experime…" at bounding box center [344, 19] width 664 height 38
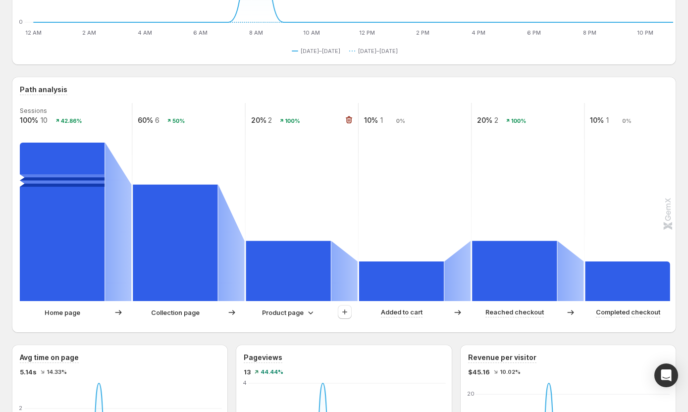
scroll to position [198, 0]
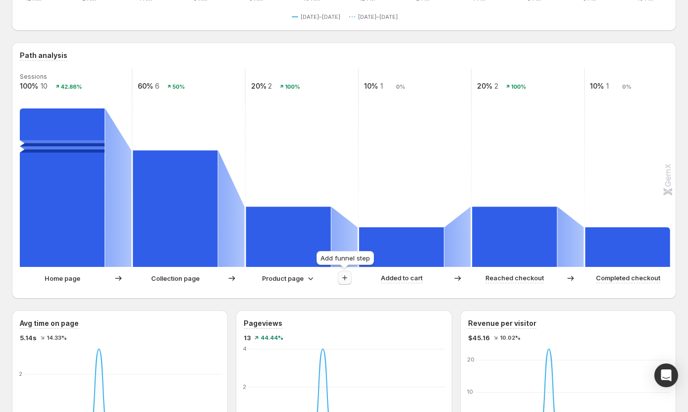
click at [344, 278] on icon "button" at bounding box center [345, 278] width 10 height 10
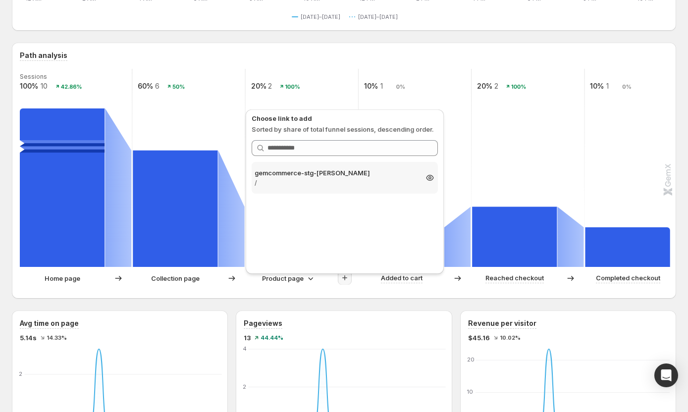
click at [349, 171] on p "gemcommerce-stg-tanya" at bounding box center [335, 173] width 162 height 10
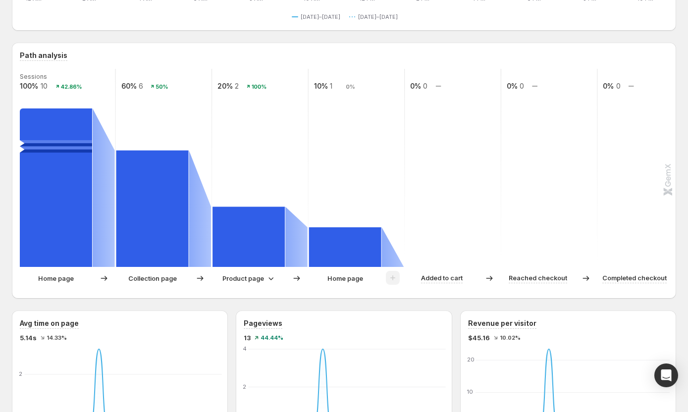
click at [254, 278] on p "Product page" at bounding box center [243, 278] width 42 height 10
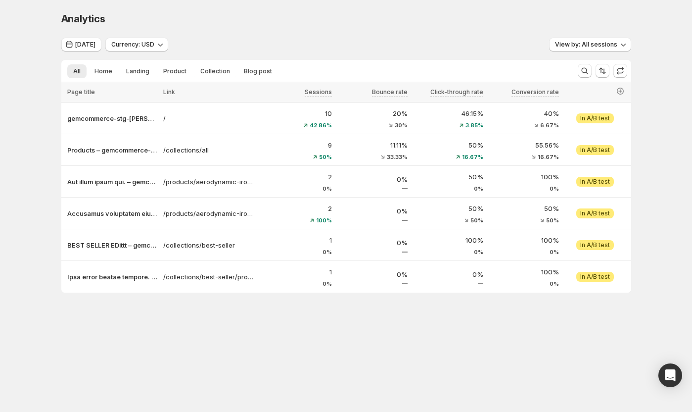
click at [486, 30] on div "Analytics. This page is ready Analytics" at bounding box center [346, 19] width 570 height 38
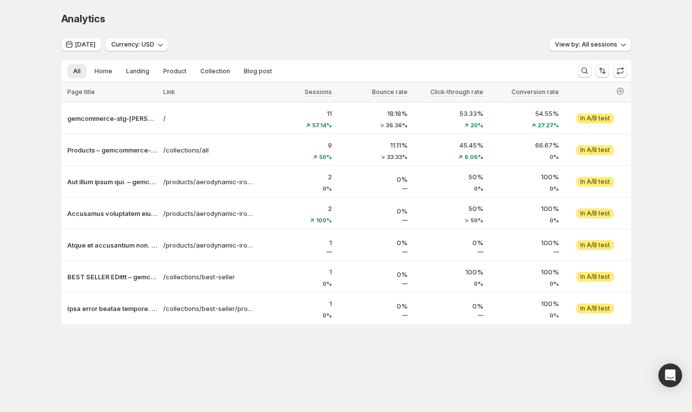
click at [331, 44] on div "Today Currency: USD View by: All sessions" at bounding box center [346, 45] width 570 height 14
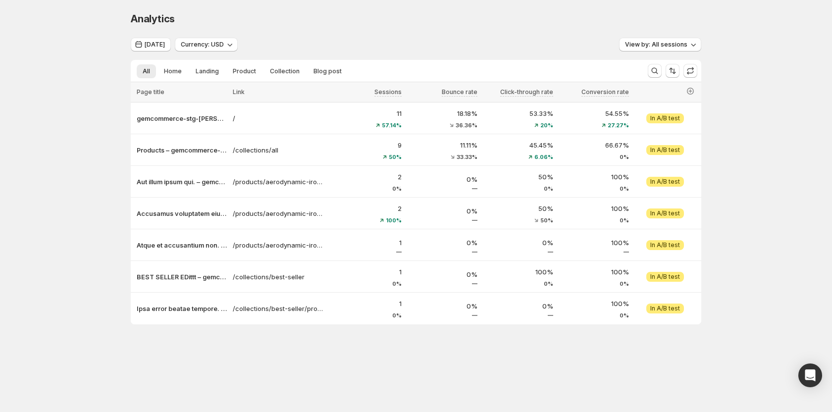
click at [395, 28] on div "Analytics. This page is ready Analytics" at bounding box center [416, 19] width 570 height 38
